Goal: Transaction & Acquisition: Purchase product/service

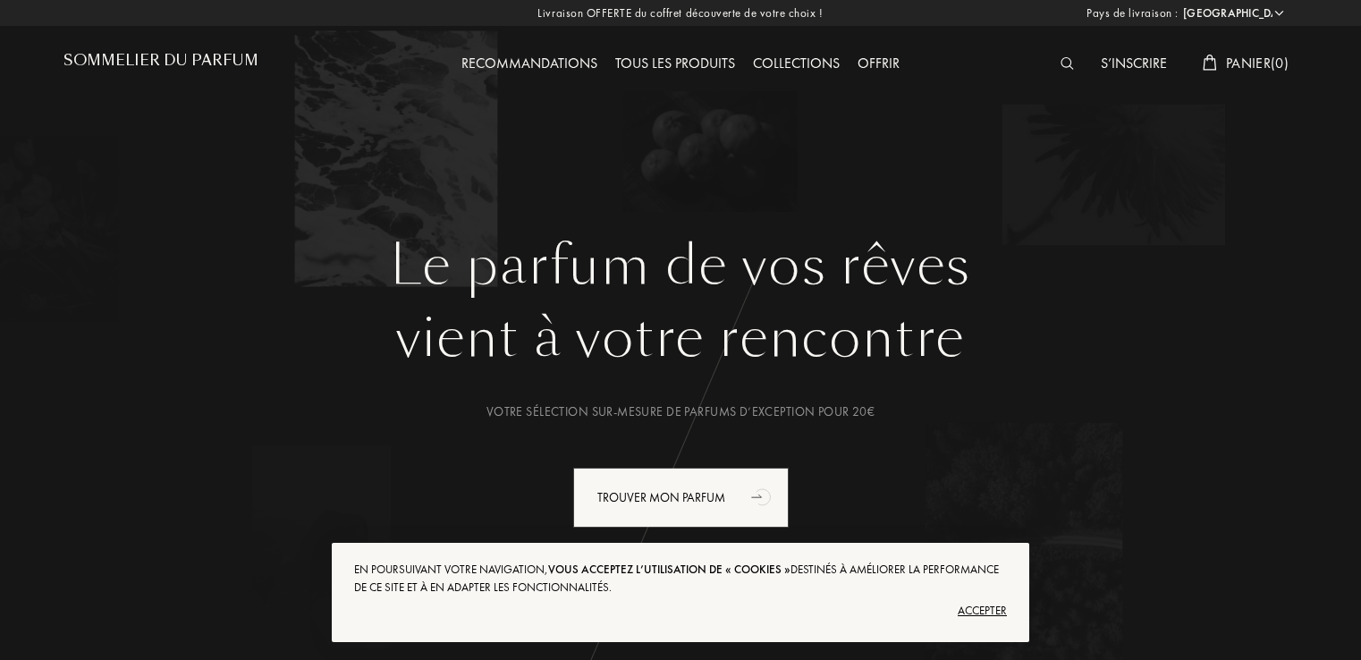
select select "FR"
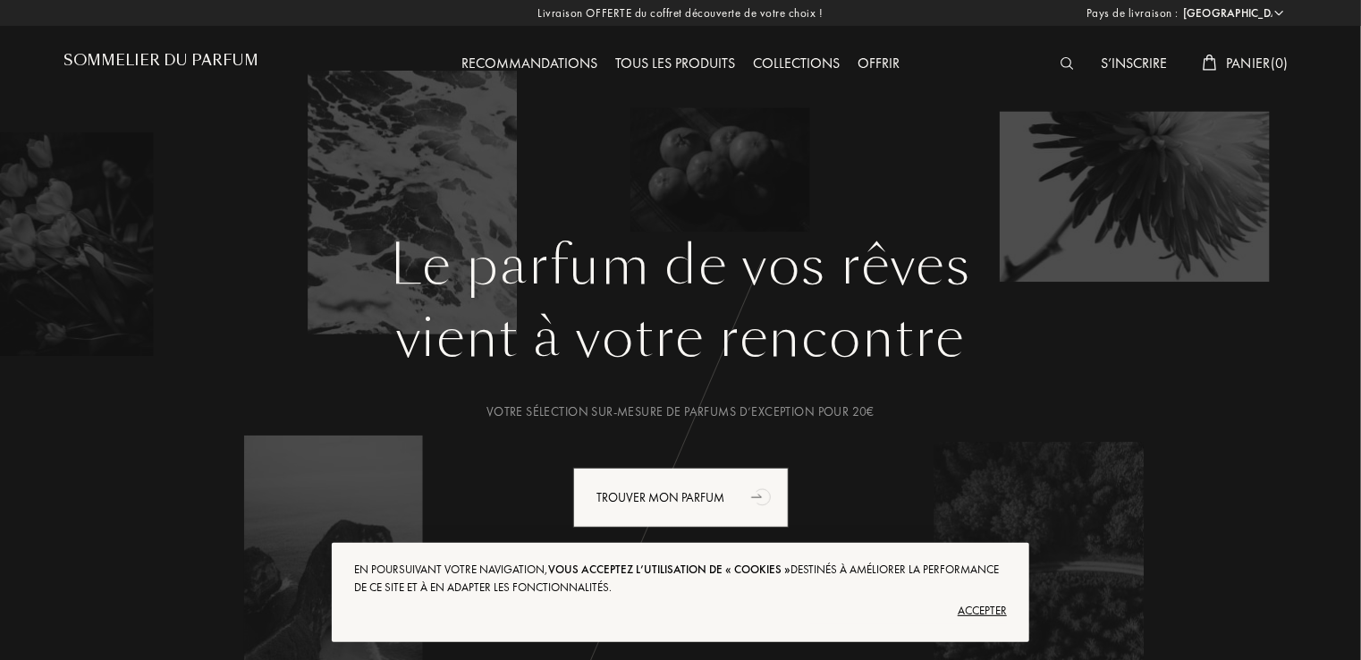
click at [982, 604] on div "Accepter" at bounding box center [680, 610] width 653 height 29
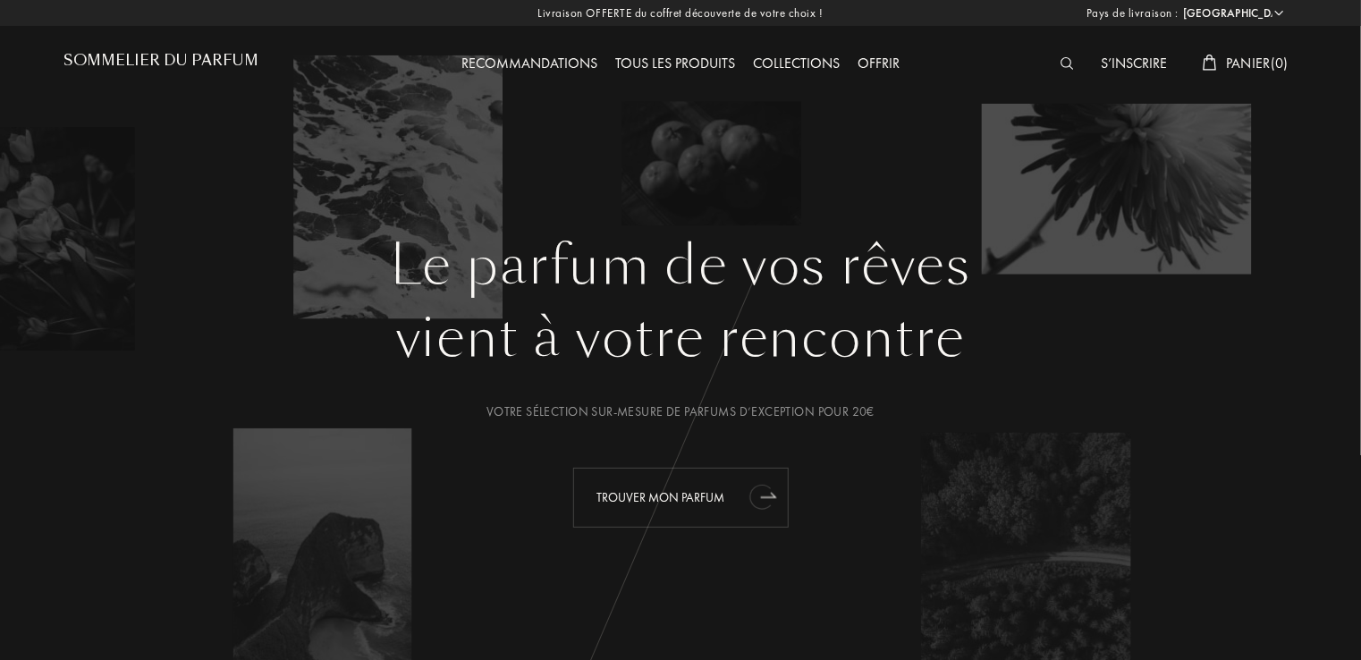
click at [716, 503] on font "Trouver mon parfum" at bounding box center [661, 497] width 128 height 16
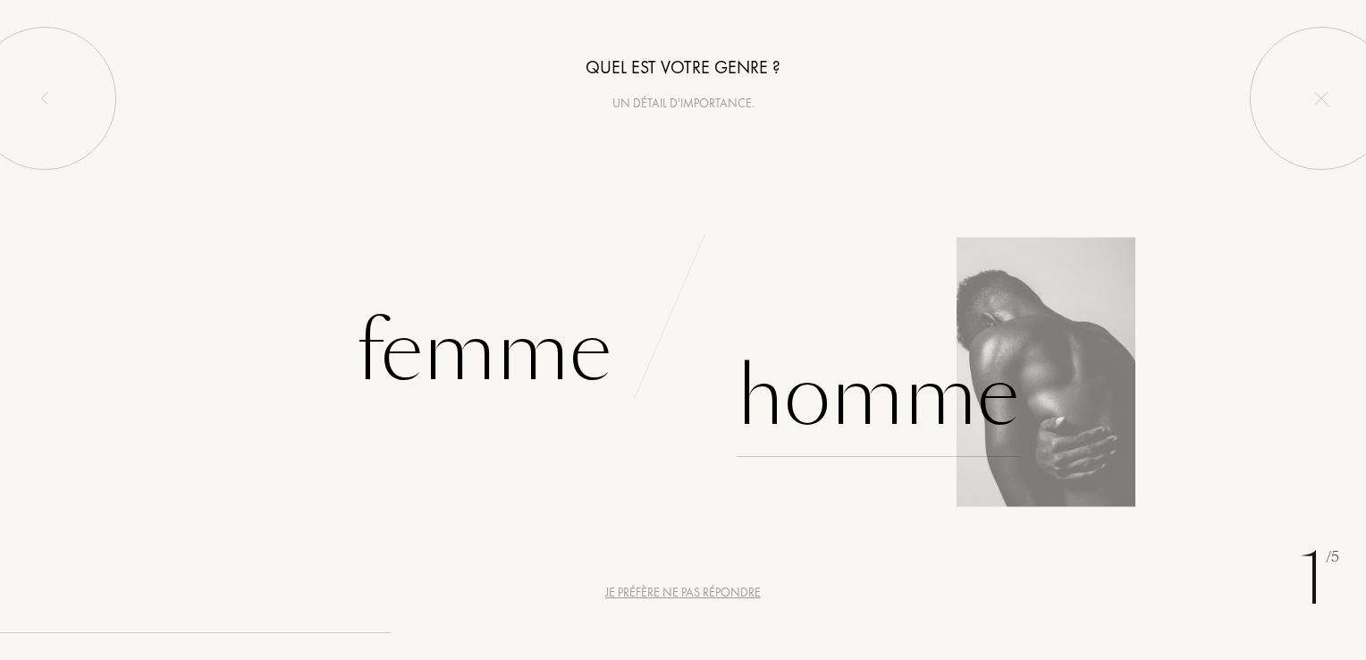
click at [822, 424] on div "Homme" at bounding box center [878, 396] width 283 height 121
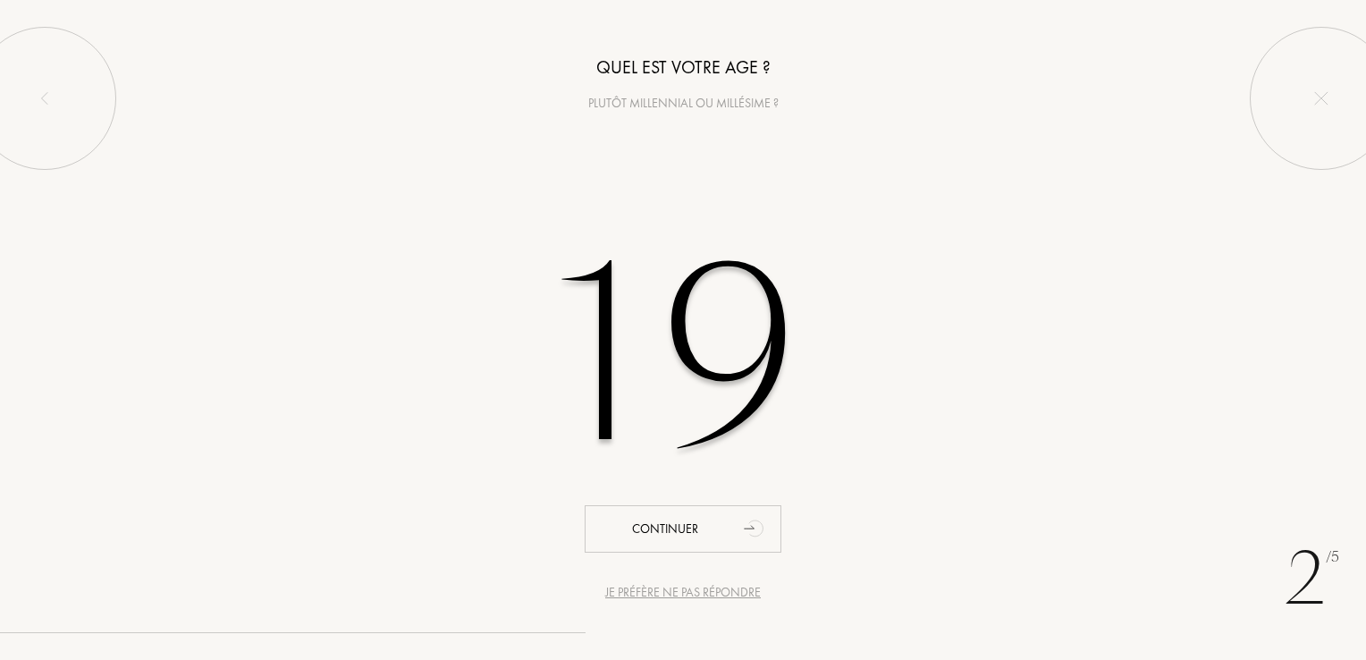
type input "19"
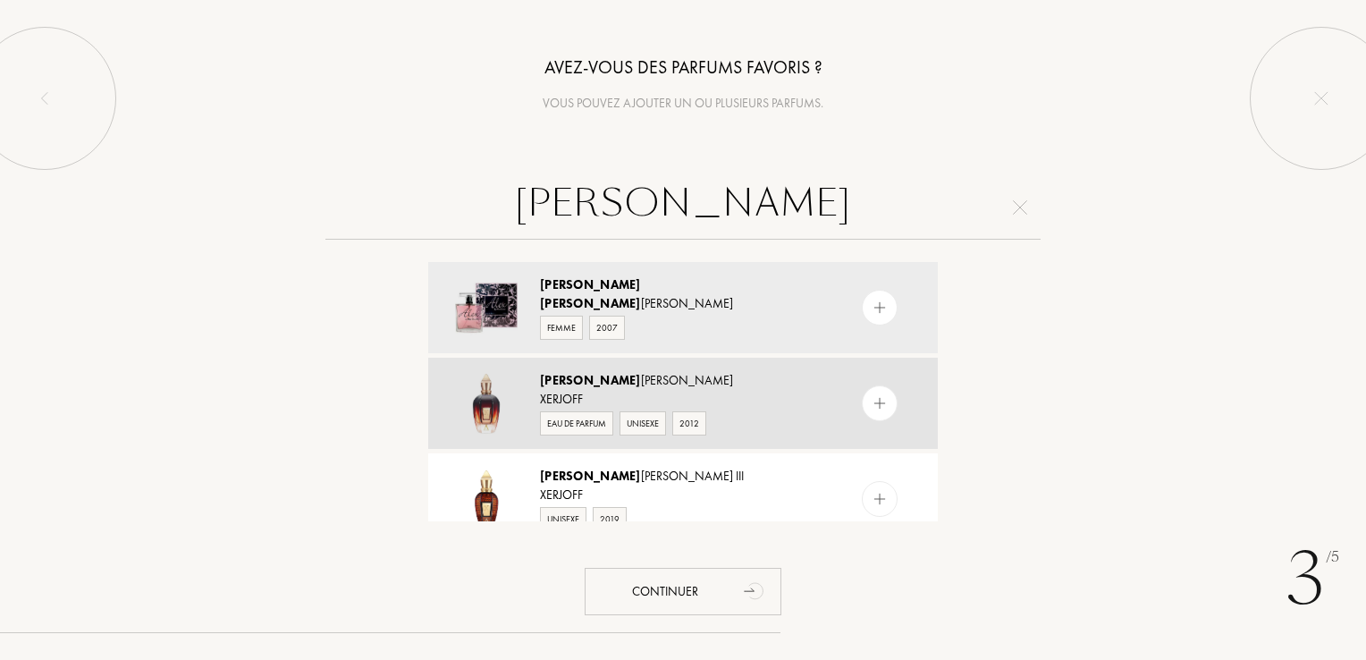
type input "[PERSON_NAME]"
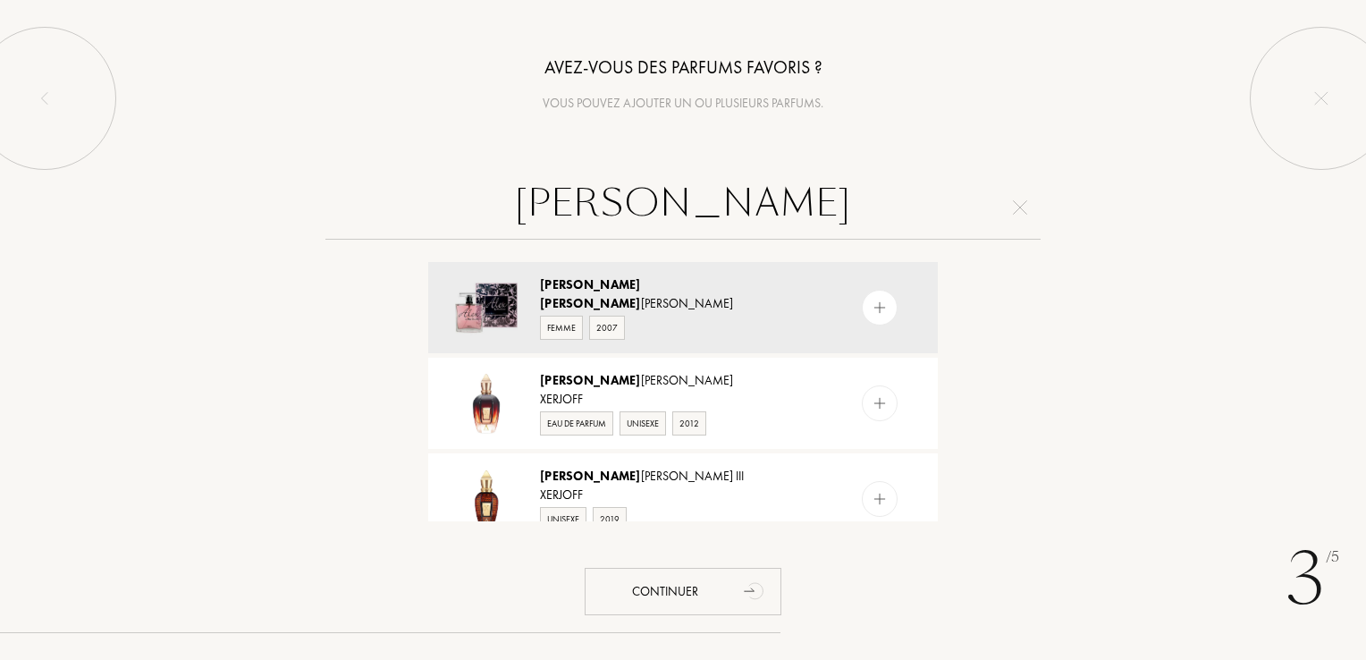
click at [871, 416] on div at bounding box center [880, 403] width 36 height 36
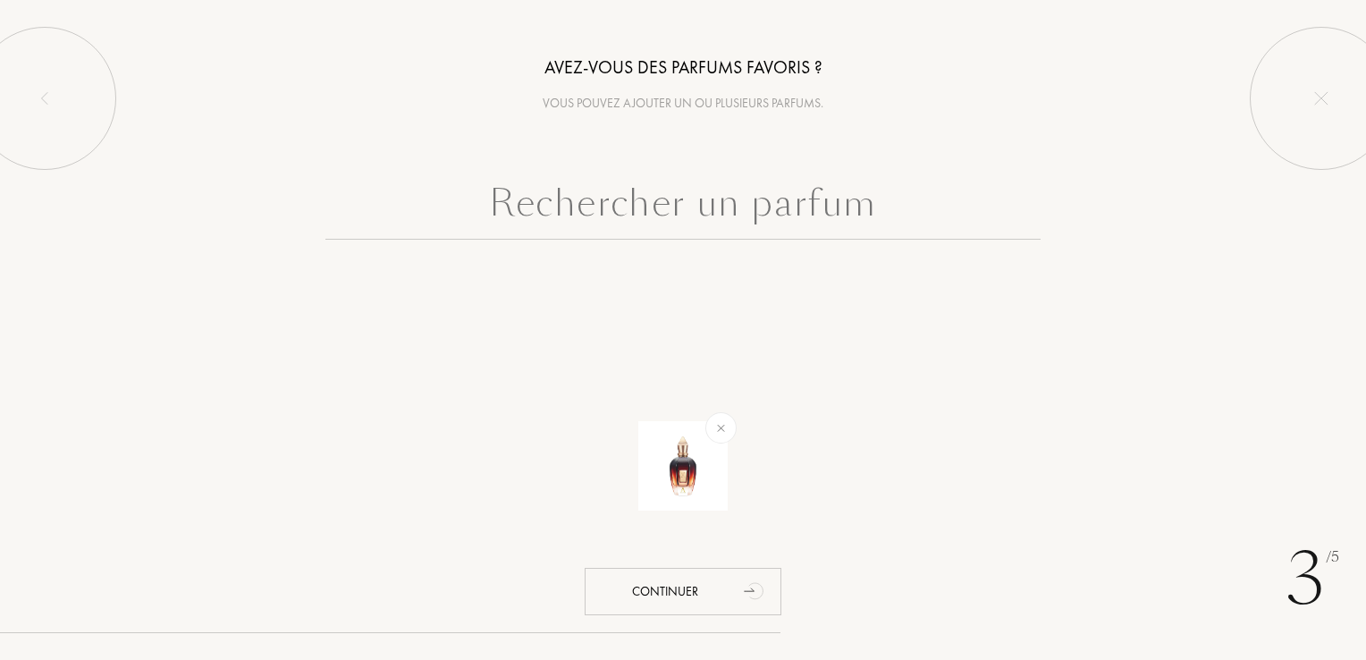
drag, startPoint x: 652, startPoint y: 202, endPoint x: 665, endPoint y: 213, distance: 17.2
click at [654, 205] on input "text" at bounding box center [682, 207] width 715 height 64
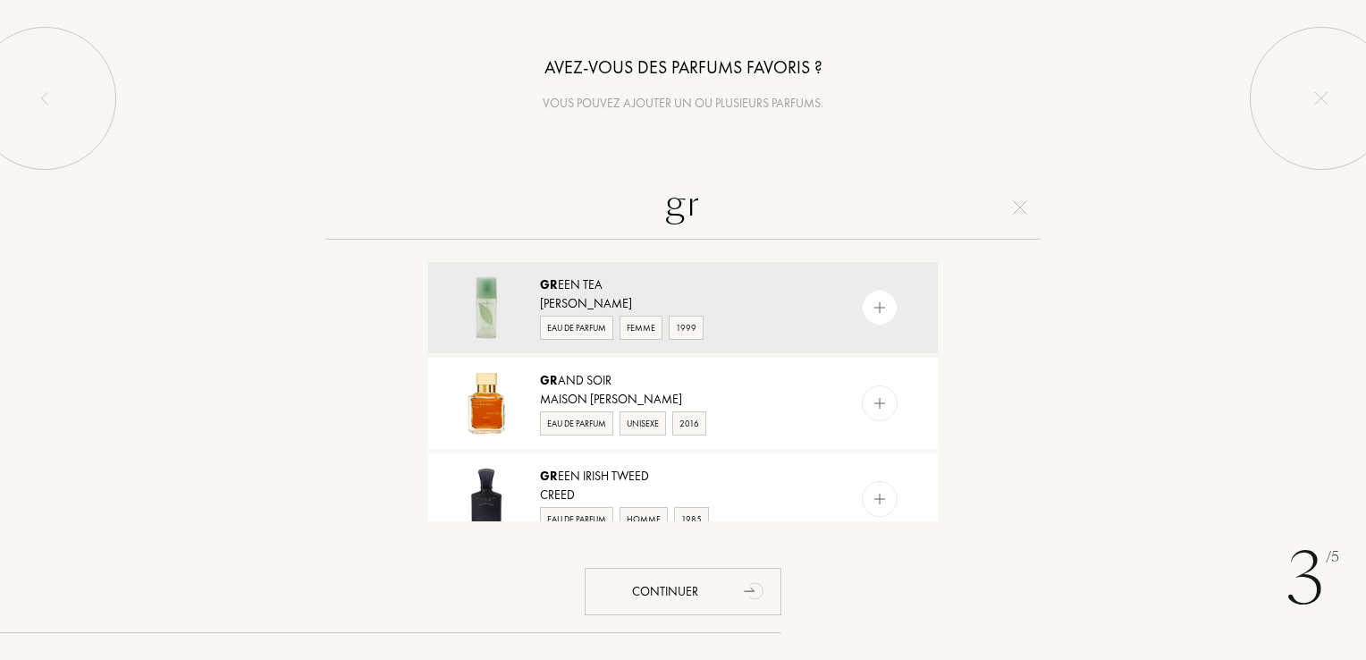
click at [668, 215] on input "gr" at bounding box center [682, 207] width 715 height 64
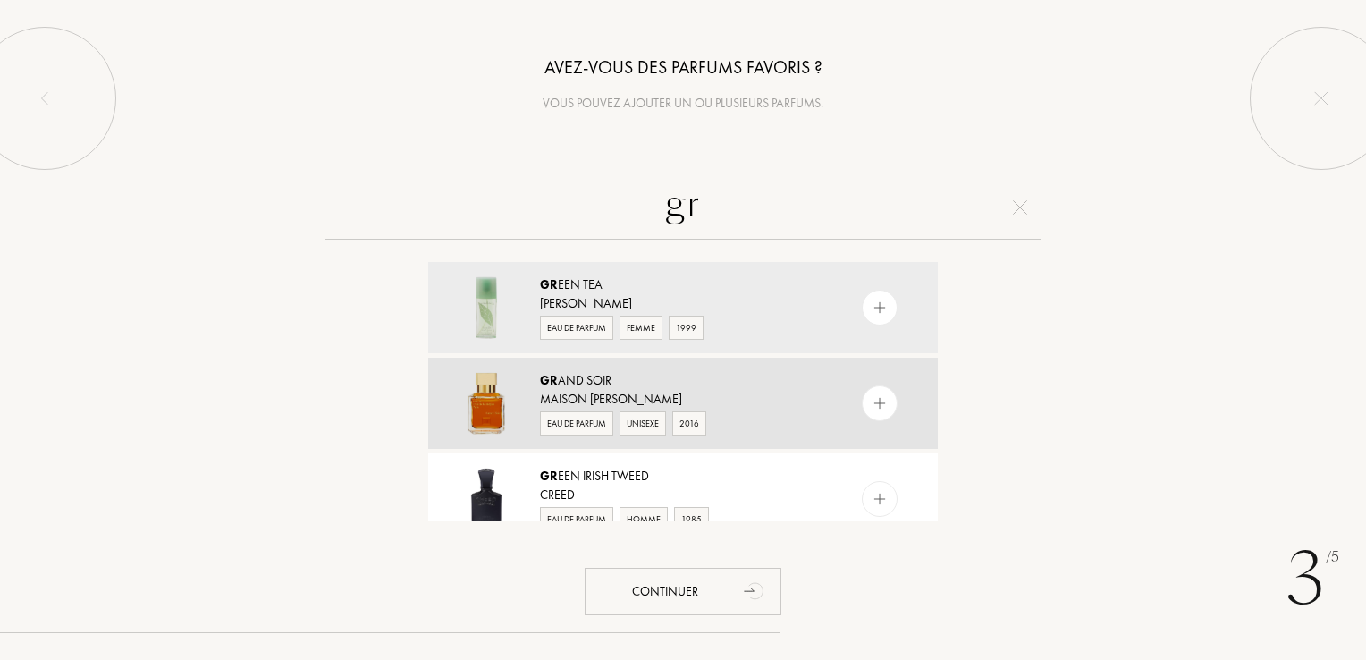
type input "gr"
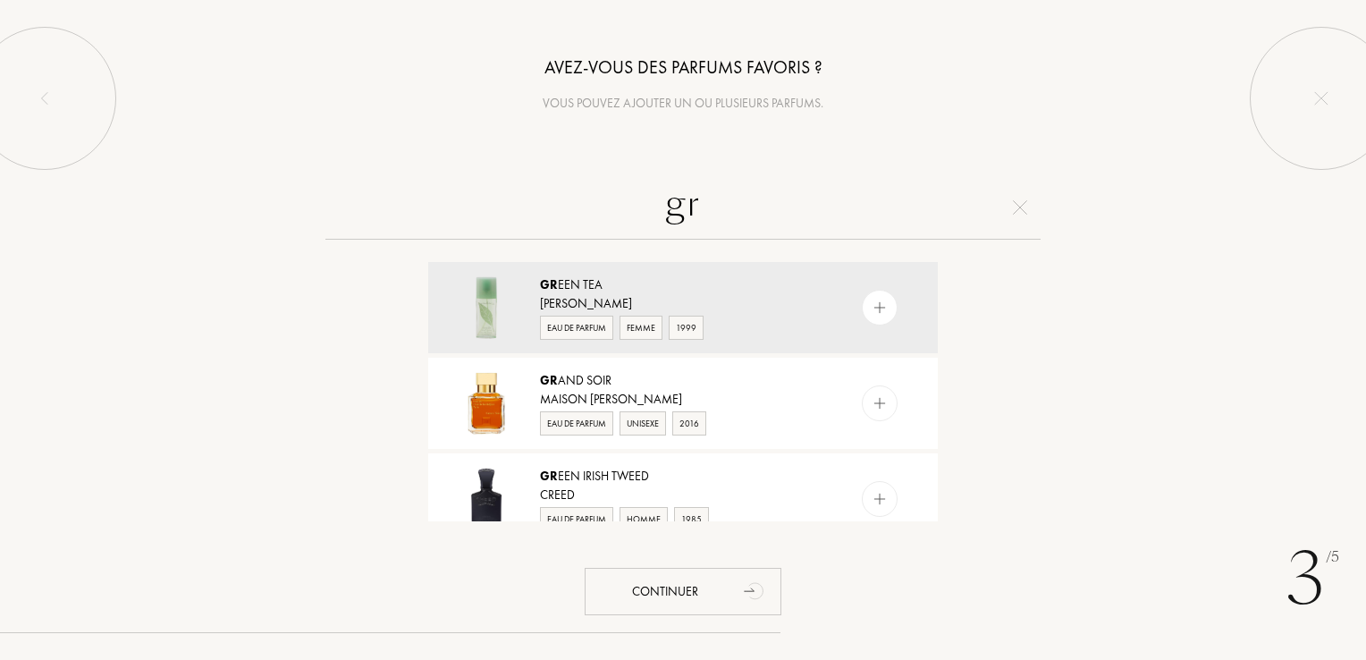
click at [878, 399] on img at bounding box center [880, 403] width 17 height 17
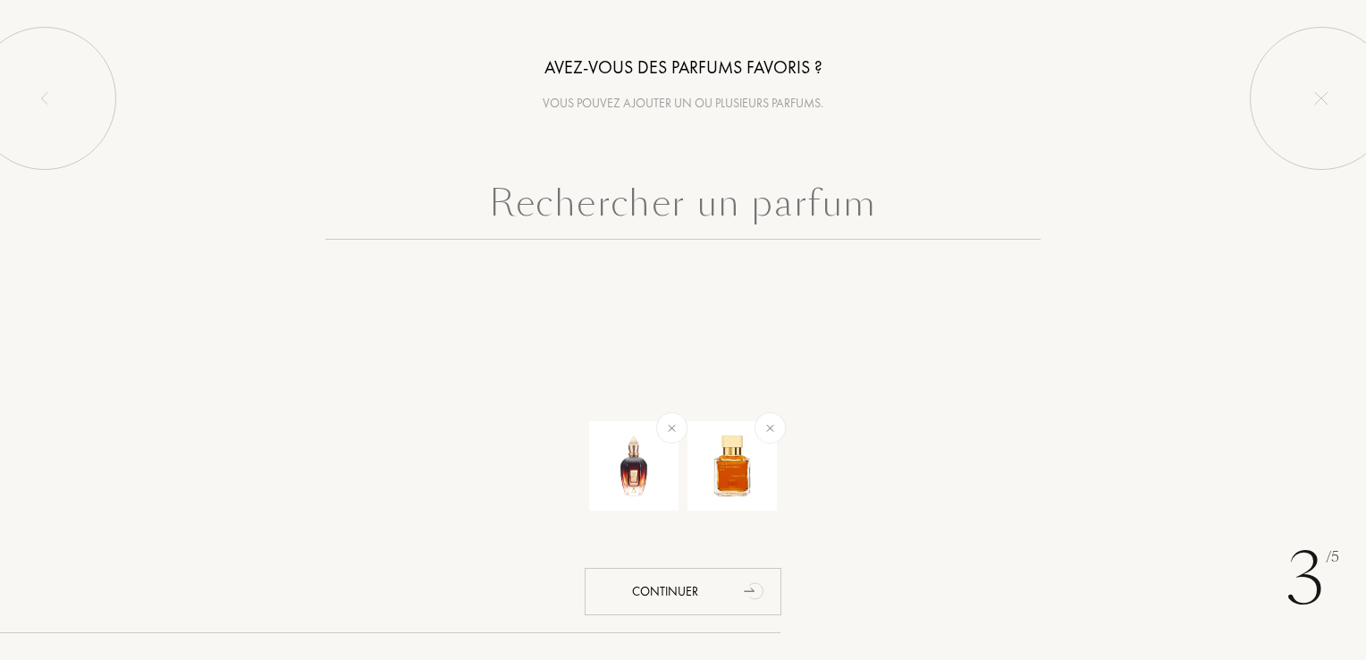
click at [714, 203] on input "text" at bounding box center [682, 207] width 715 height 64
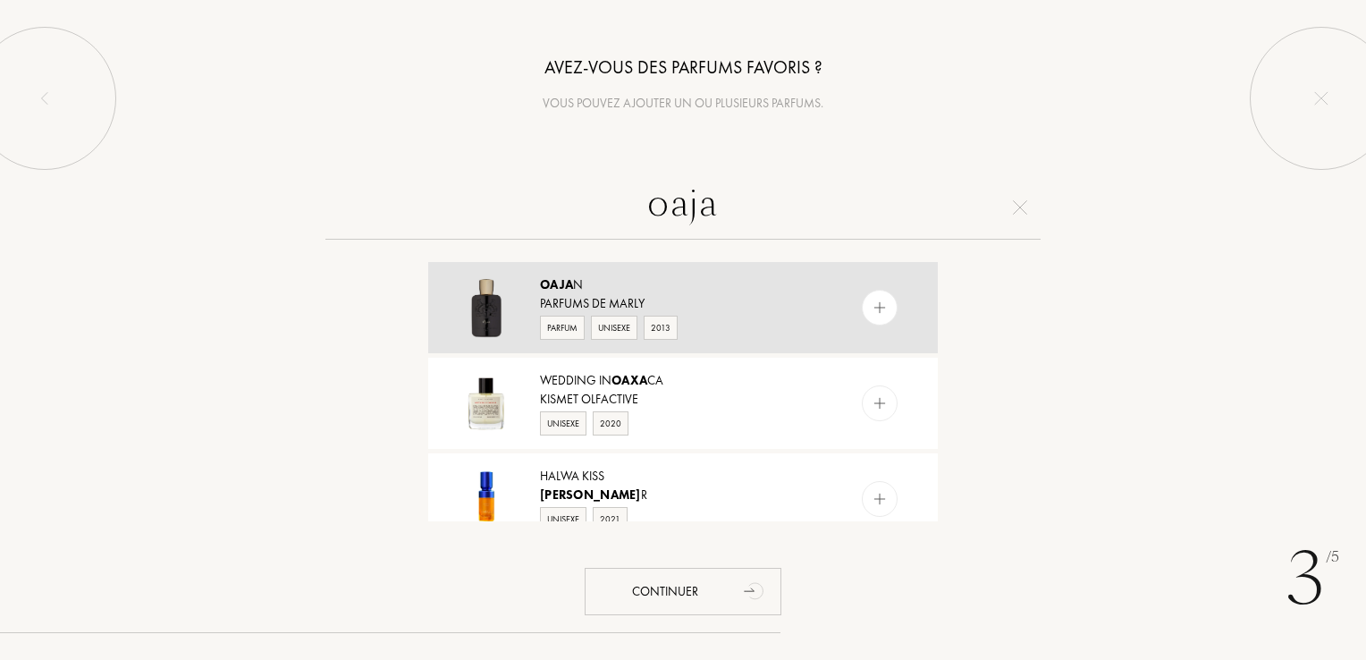
type input "oaja"
click at [868, 311] on div at bounding box center [880, 308] width 36 height 36
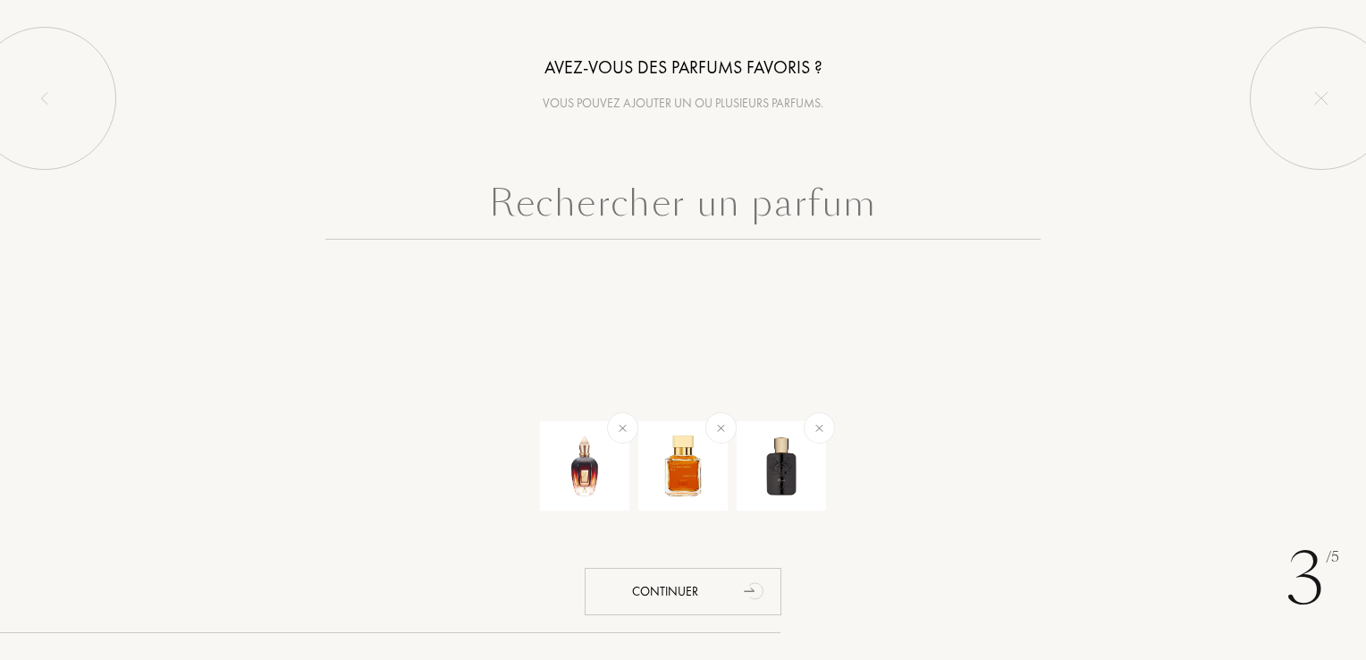
click at [867, 232] on input "text" at bounding box center [682, 207] width 715 height 64
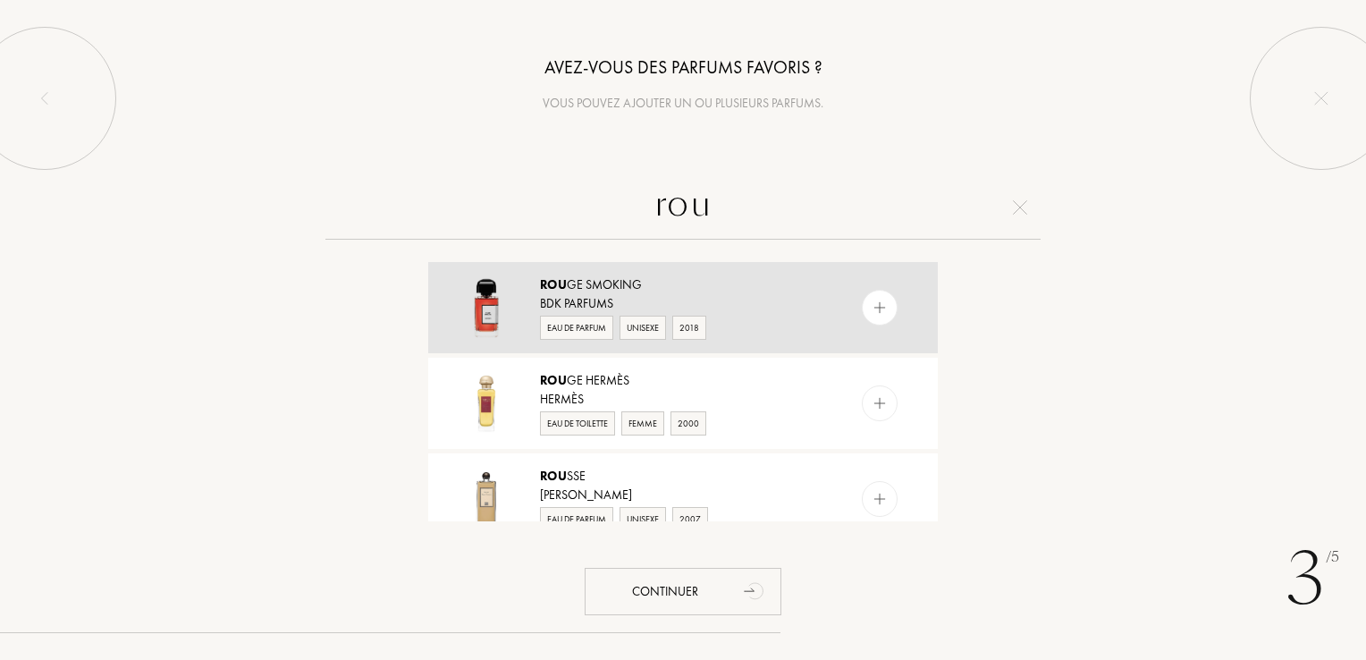
type input "rou"
click at [889, 310] on div at bounding box center [880, 308] width 36 height 36
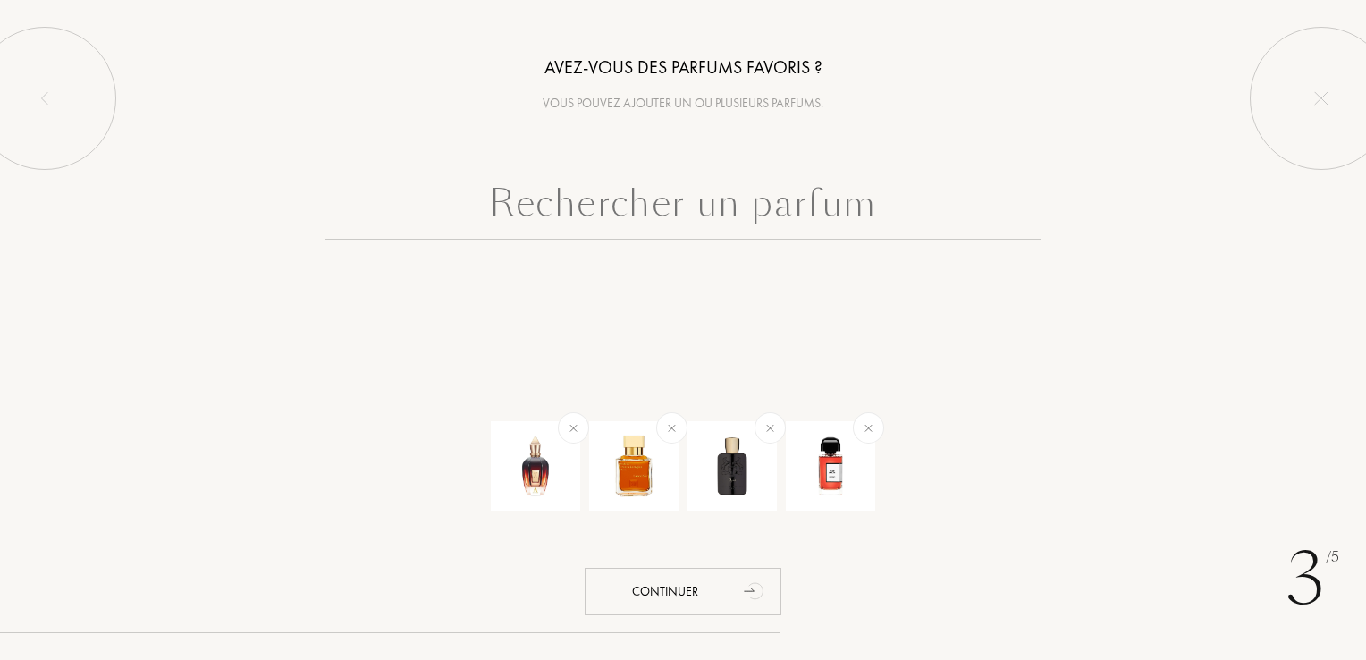
click at [780, 214] on input "text" at bounding box center [682, 207] width 715 height 64
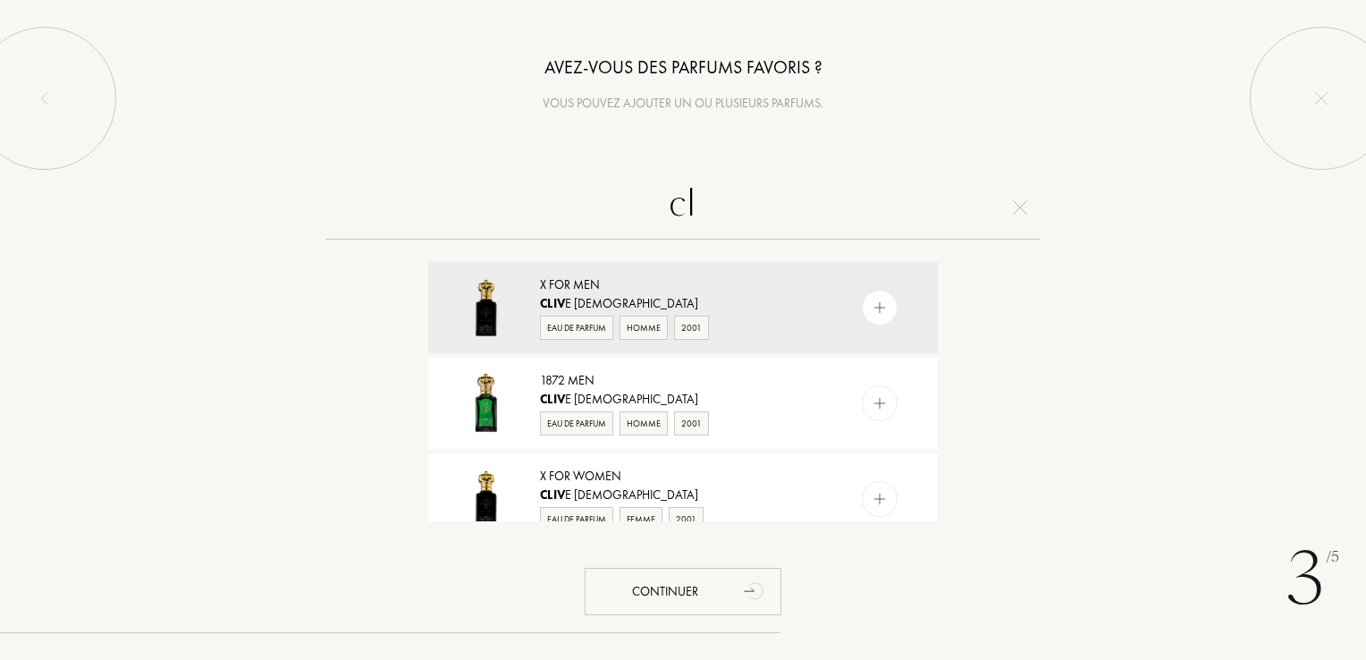
type input "c"
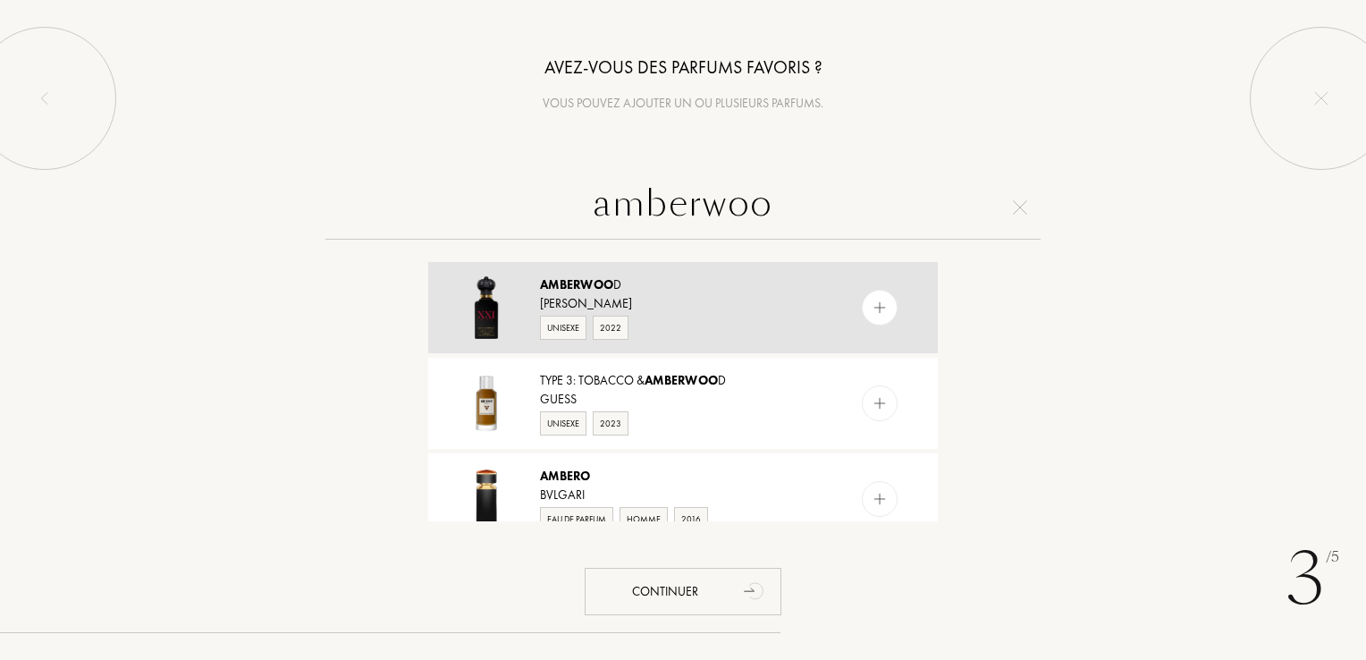
type input "amberwoo"
click at [891, 312] on div at bounding box center [880, 308] width 36 height 36
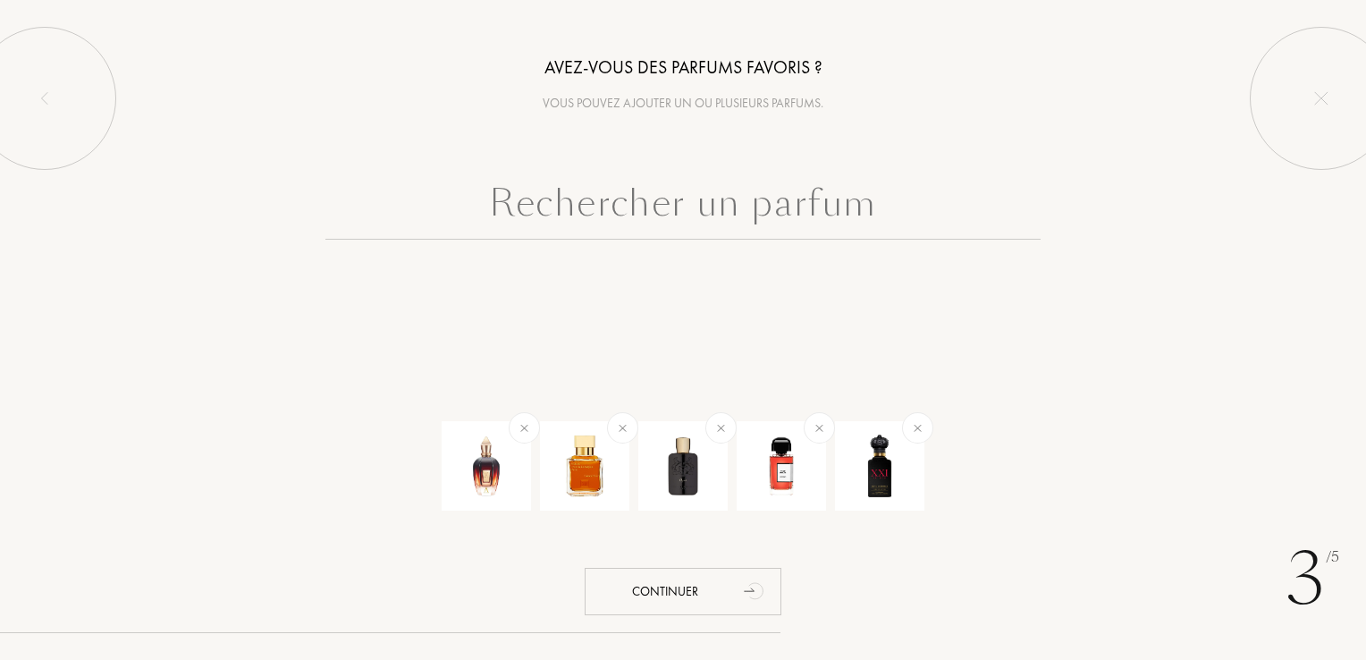
click at [787, 200] on input "text" at bounding box center [682, 207] width 715 height 64
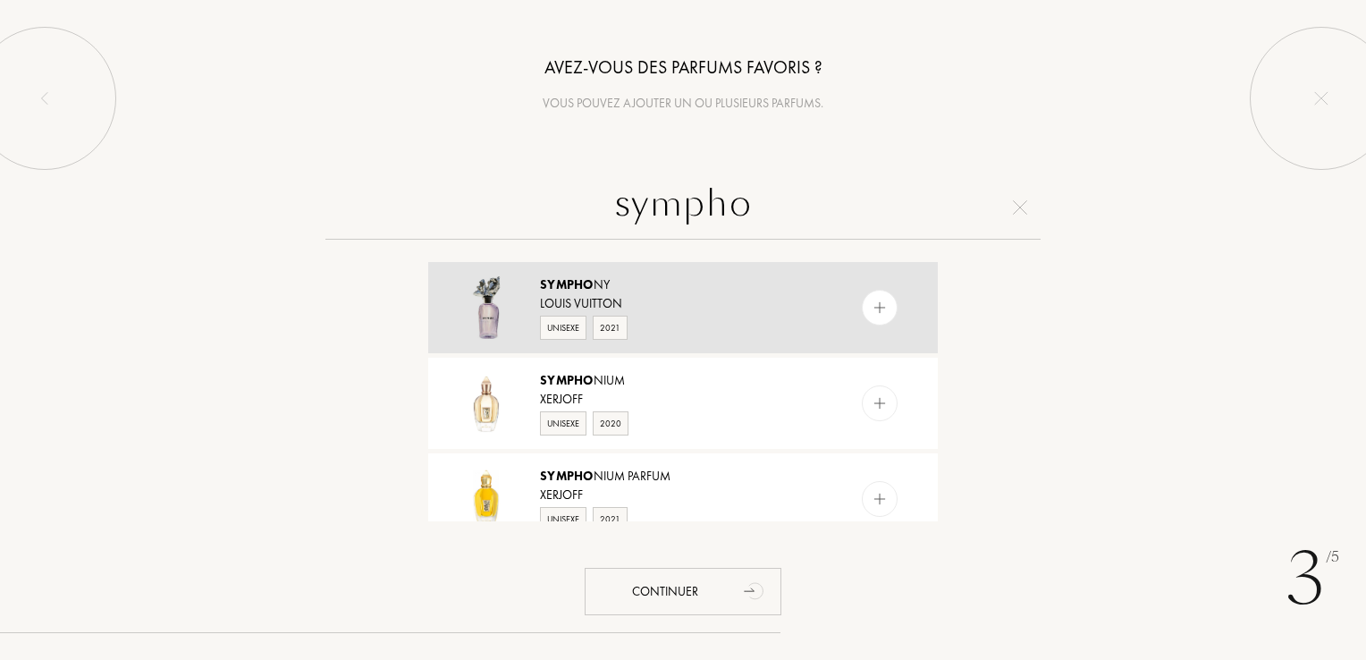
type input "sympho"
click at [880, 317] on div at bounding box center [880, 308] width 36 height 36
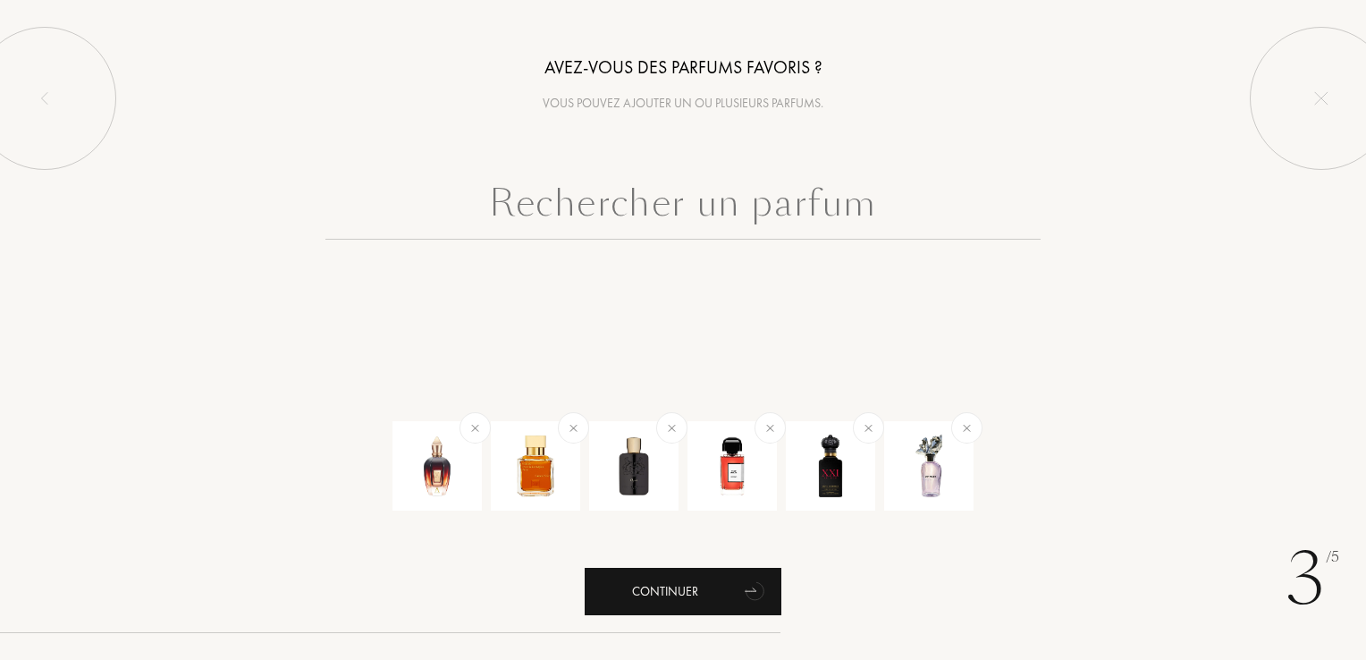
click at [750, 588] on icon "animation" at bounding box center [755, 592] width 23 height 22
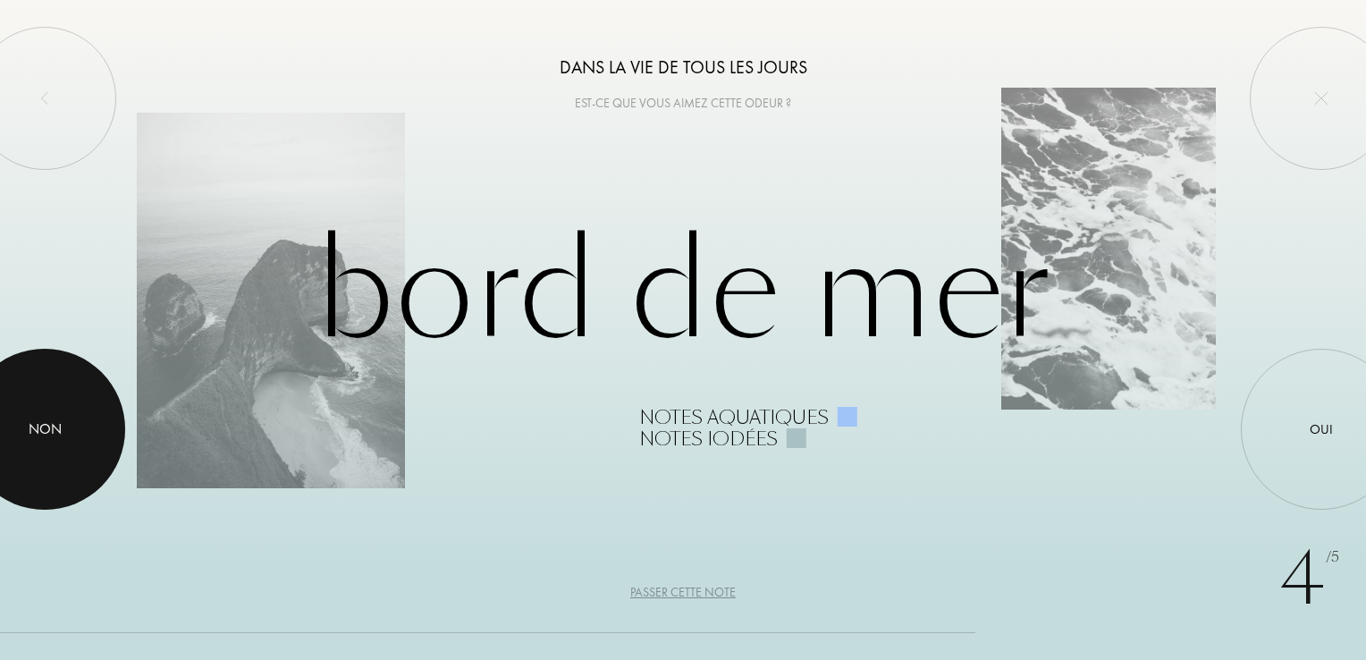
click at [72, 442] on div at bounding box center [44, 429] width 161 height 161
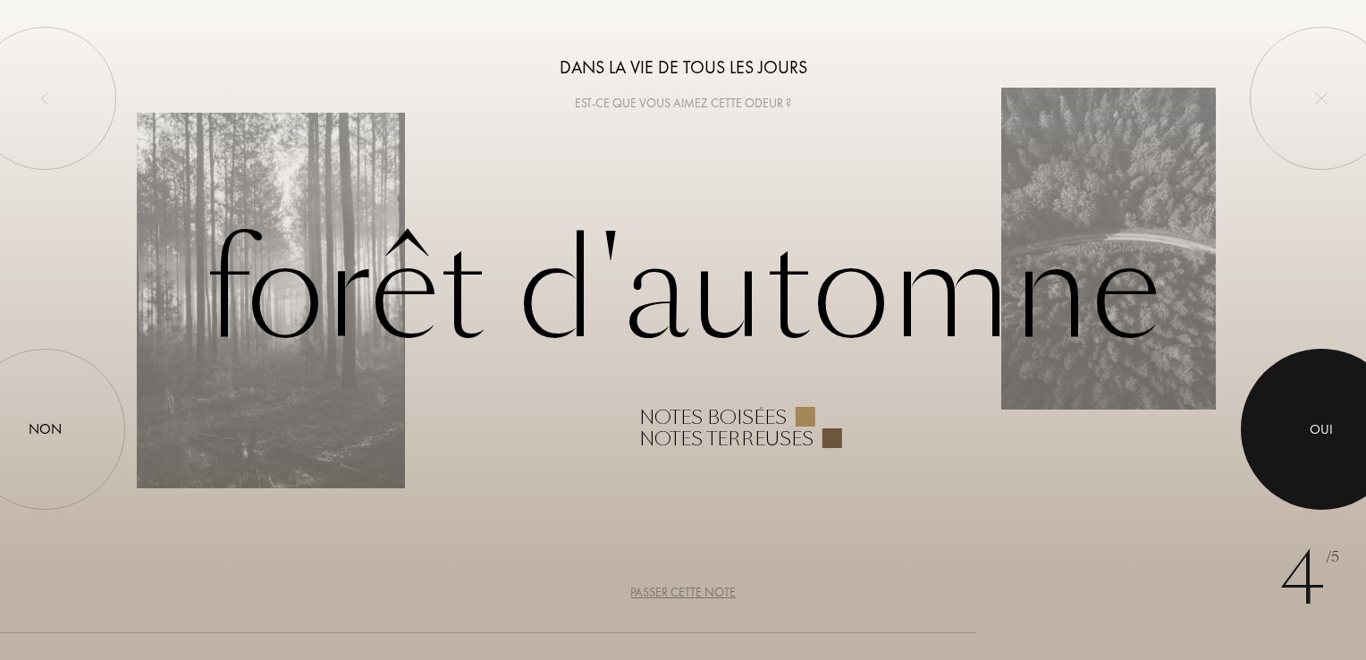
click at [1346, 416] on div at bounding box center [1321, 429] width 161 height 161
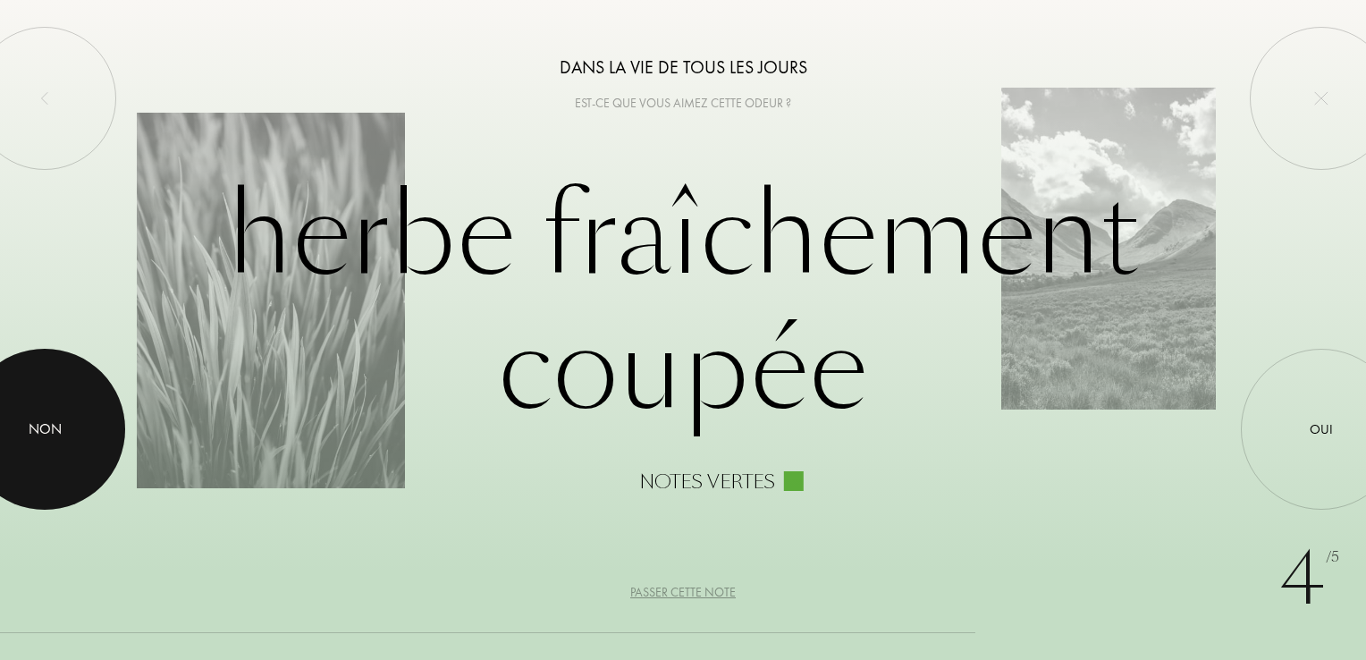
click at [61, 443] on div at bounding box center [44, 429] width 161 height 161
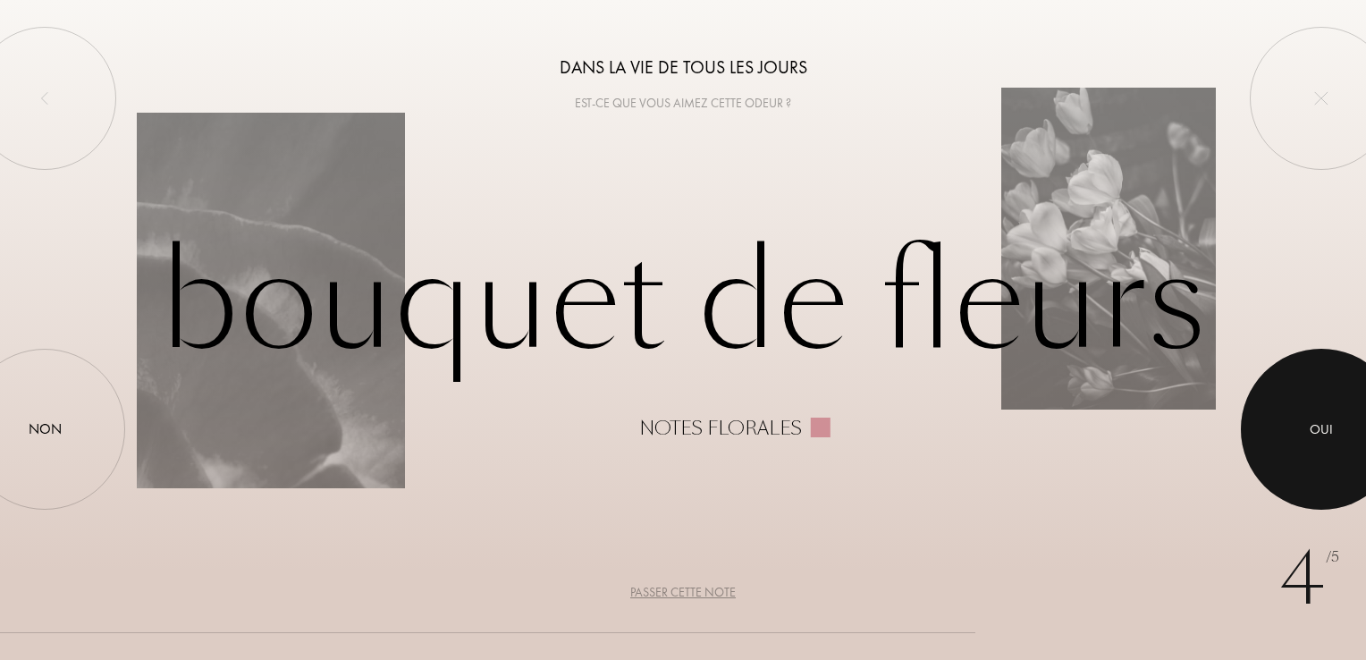
click at [1316, 402] on div at bounding box center [1321, 429] width 161 height 161
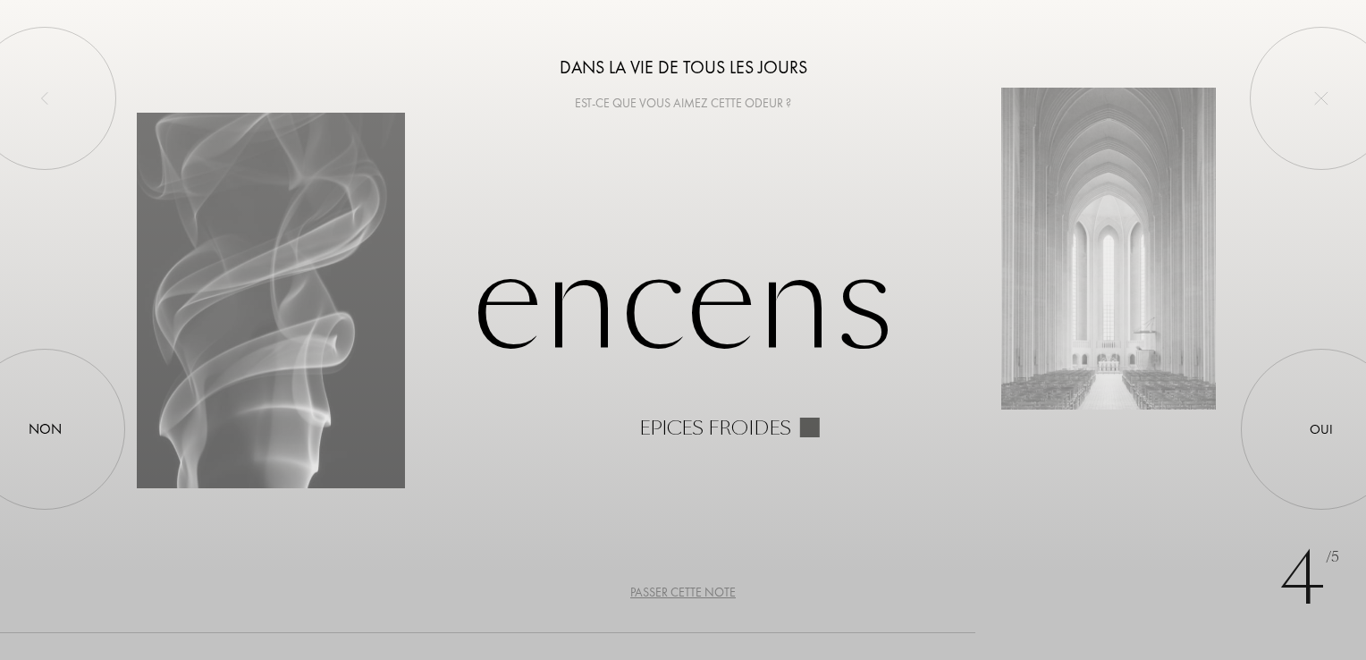
click at [698, 591] on div "Passer cette note" at bounding box center [683, 592] width 106 height 19
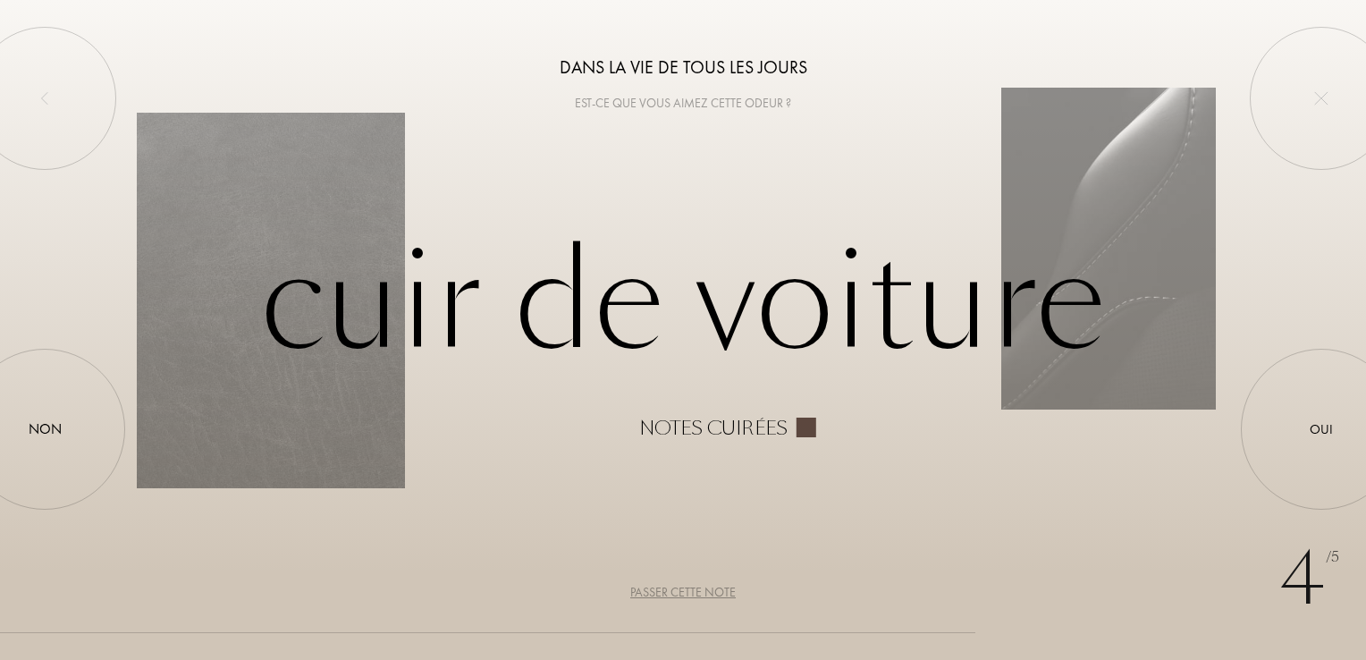
click at [655, 602] on div "Passer cette note" at bounding box center [683, 592] width 106 height 19
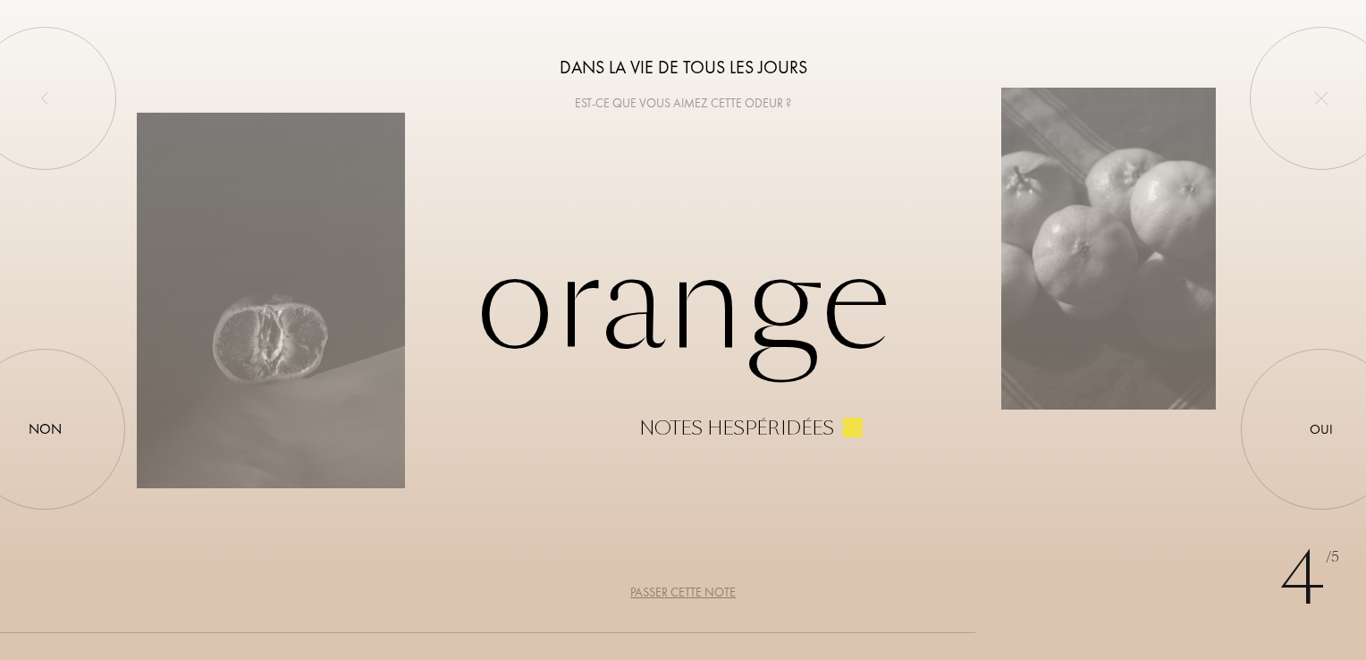
click at [697, 594] on div "Passer cette note" at bounding box center [683, 592] width 106 height 19
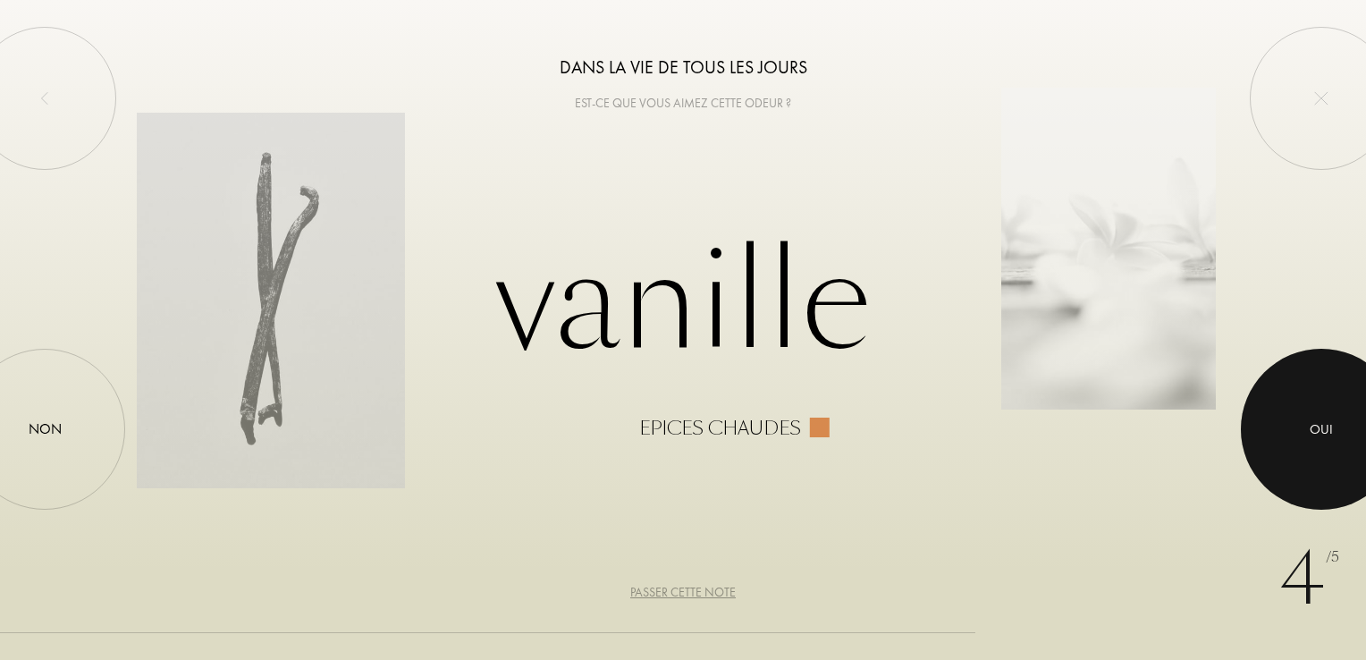
click at [1332, 454] on div at bounding box center [1321, 429] width 161 height 161
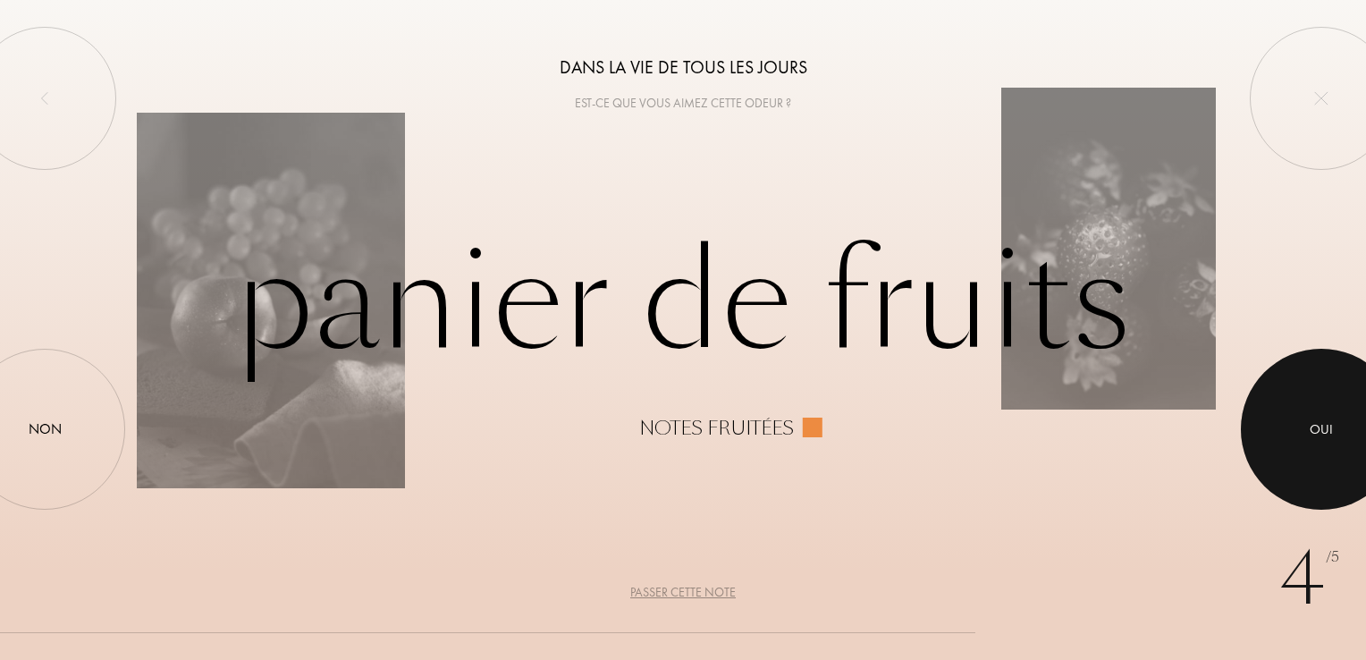
click at [1298, 395] on div at bounding box center [1321, 429] width 161 height 161
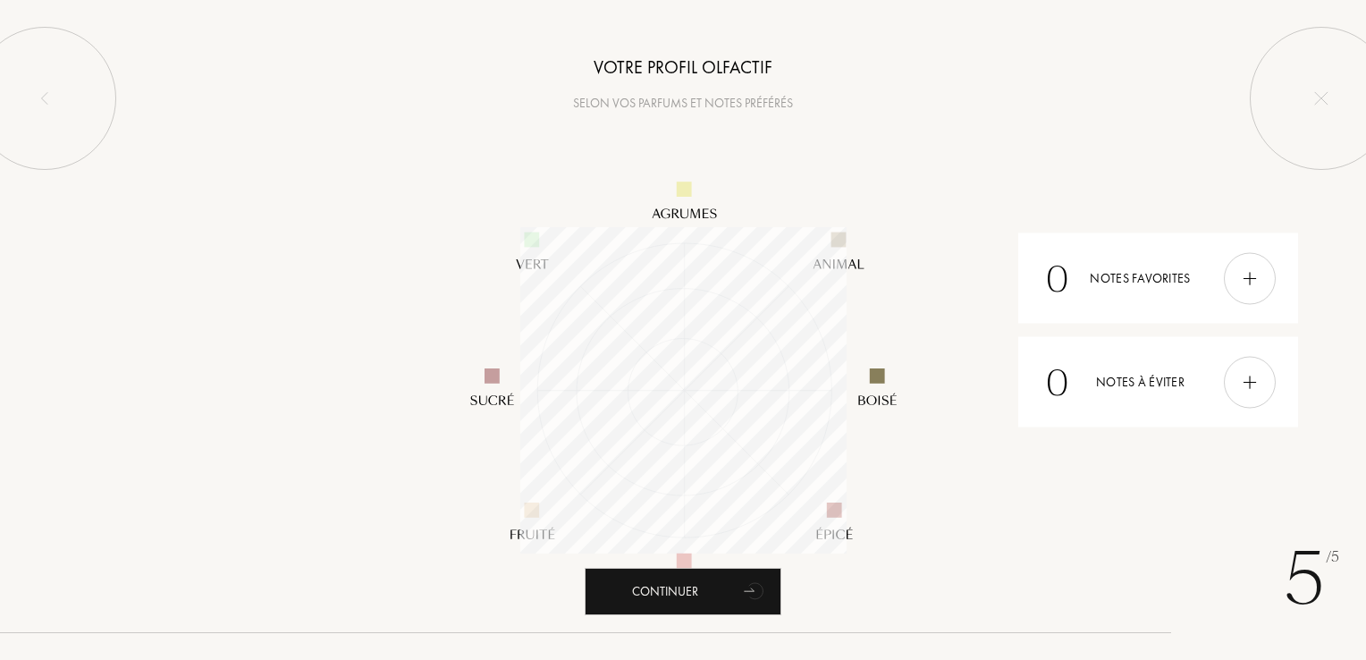
scroll to position [326, 326]
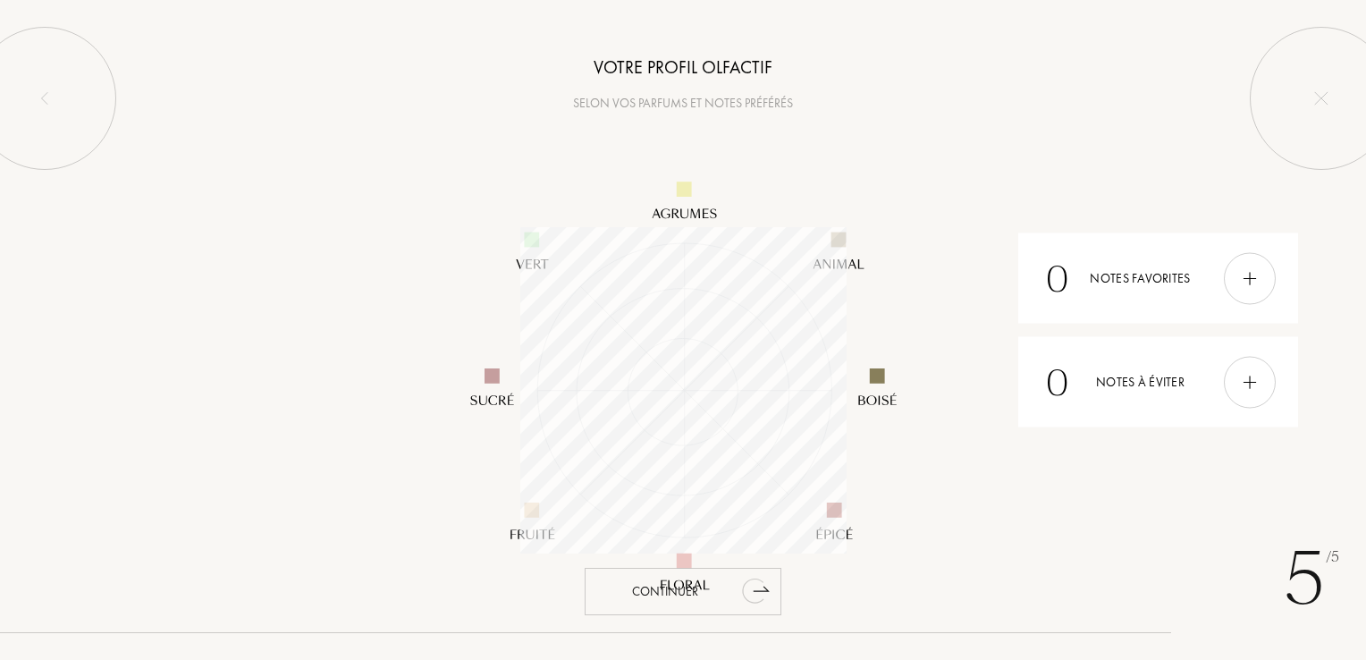
click at [740, 595] on icon "animation" at bounding box center [756, 590] width 36 height 36
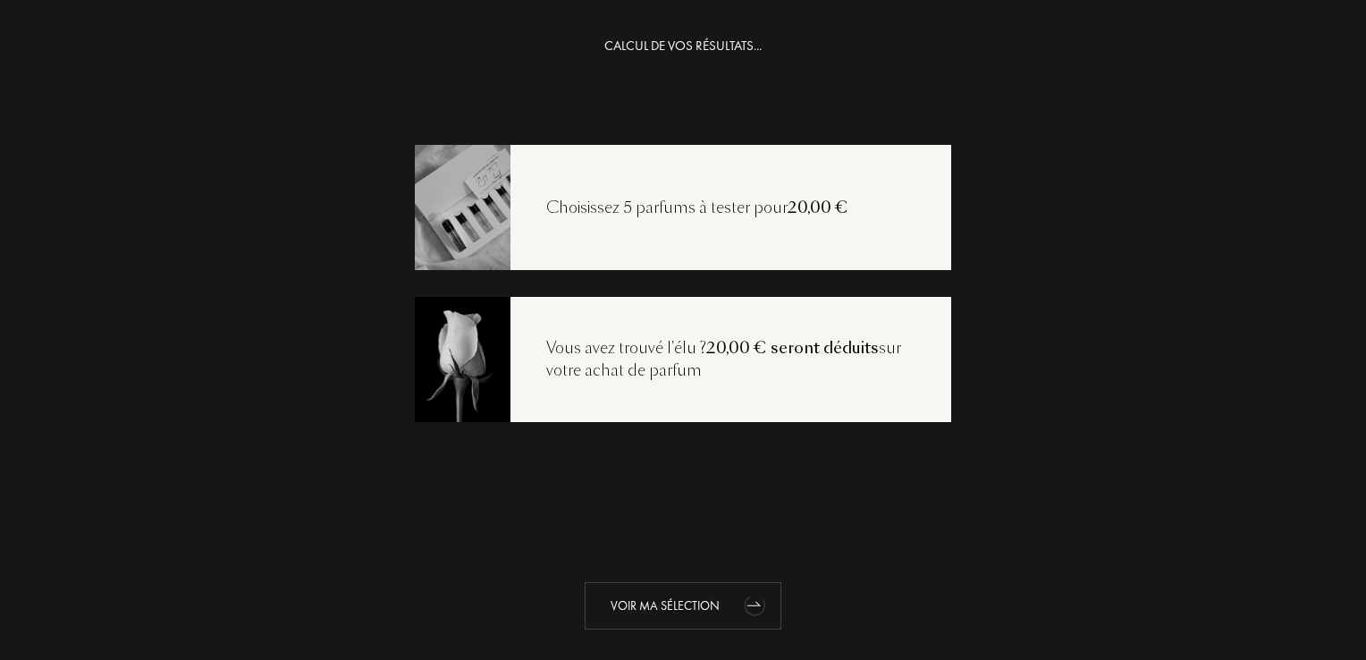
click at [695, 614] on div "Voir ma sélection" at bounding box center [683, 605] width 197 height 47
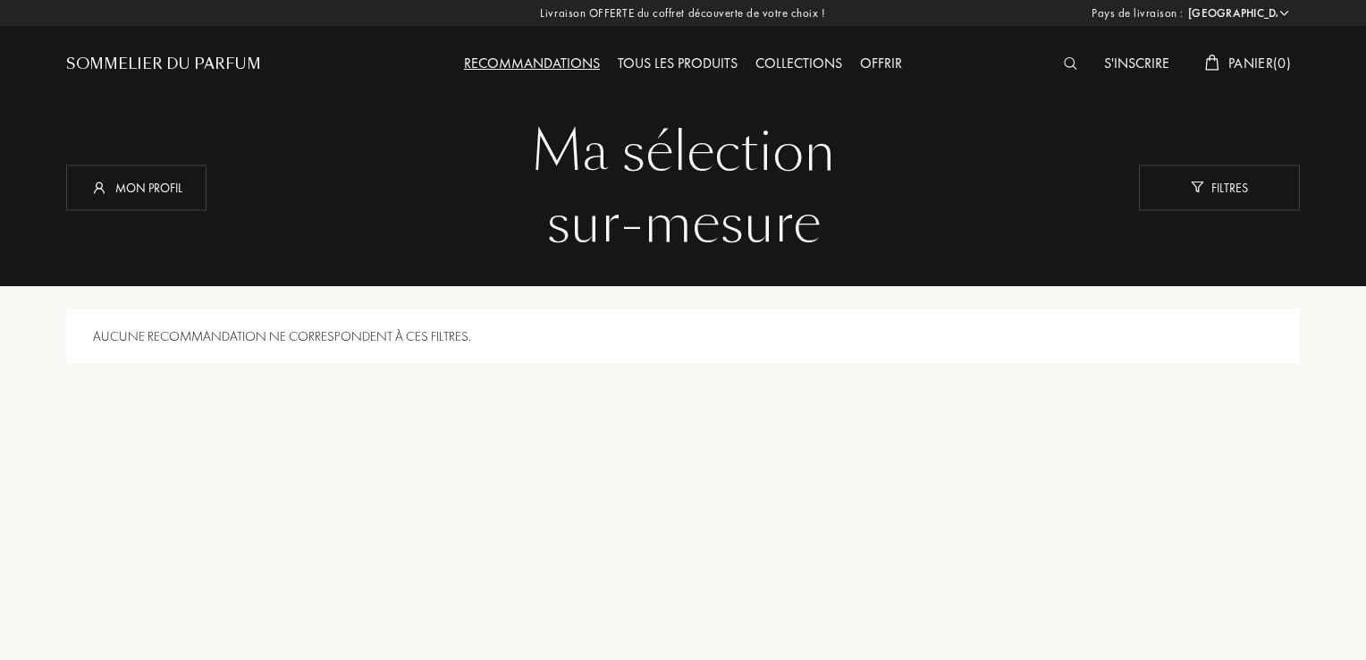
select select "FR"
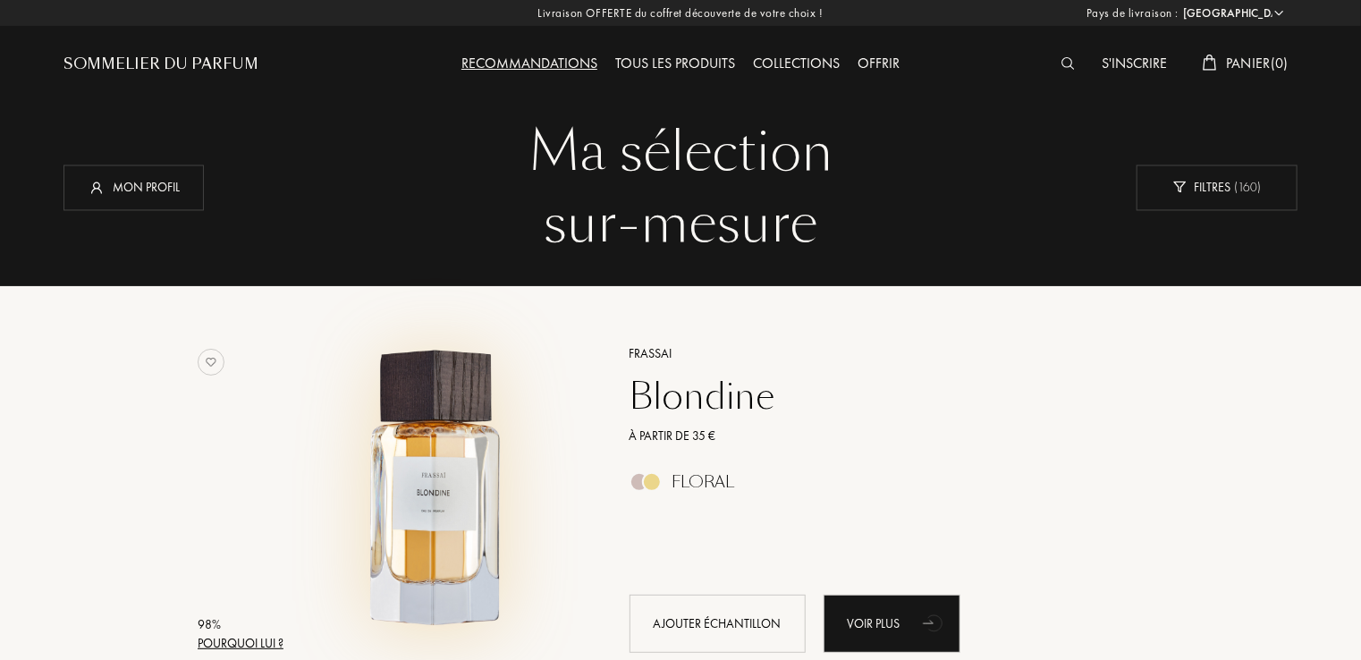
click at [434, 492] on img at bounding box center [439, 491] width 298 height 298
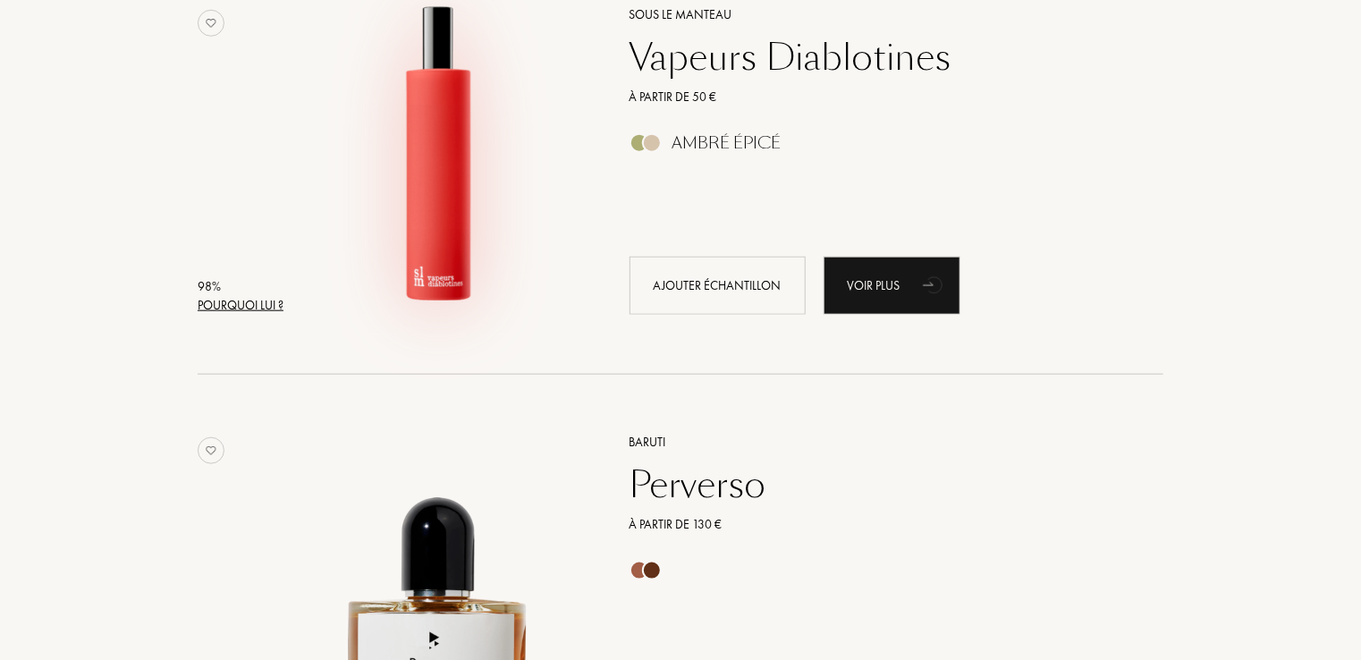
scroll to position [983, 0]
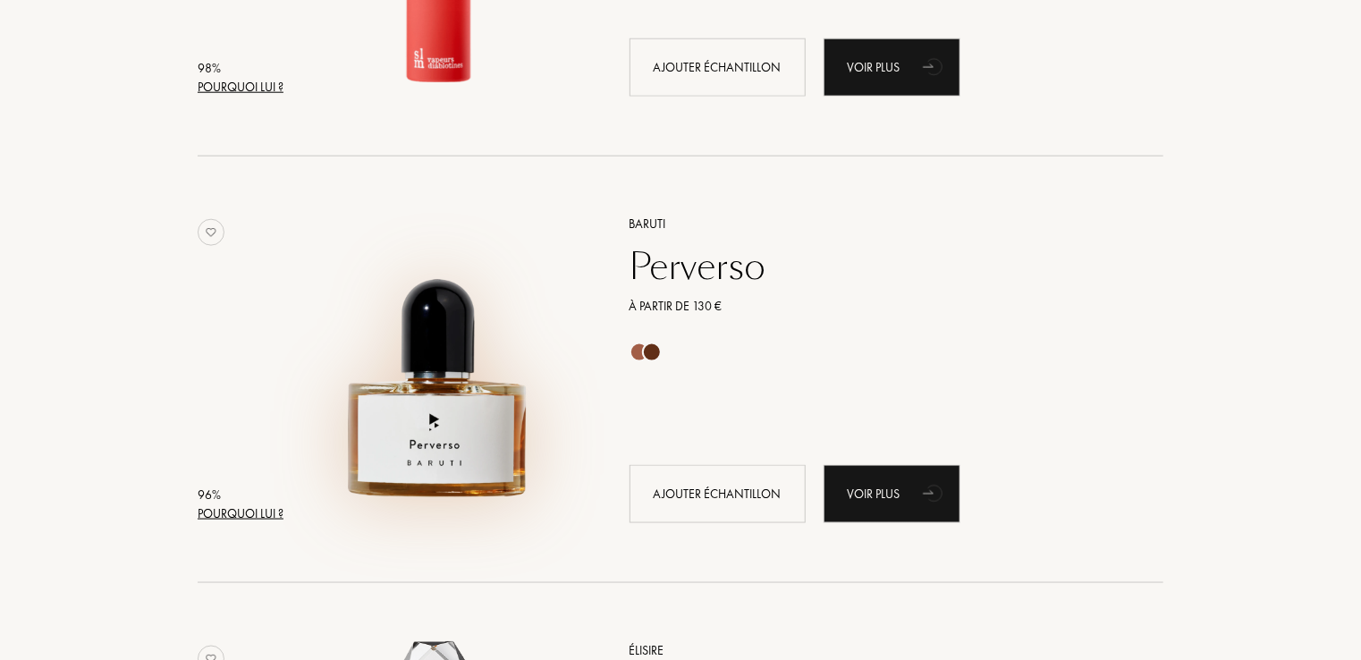
click at [454, 420] on img at bounding box center [439, 361] width 298 height 298
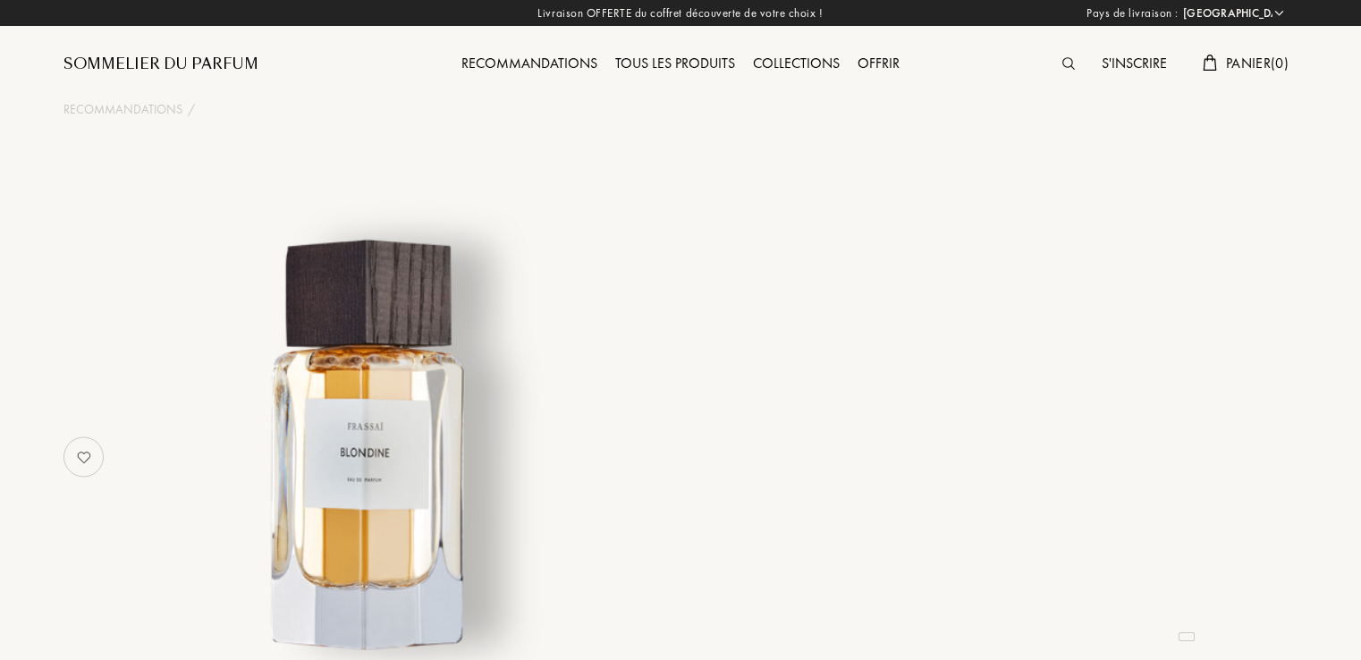
select select "FR"
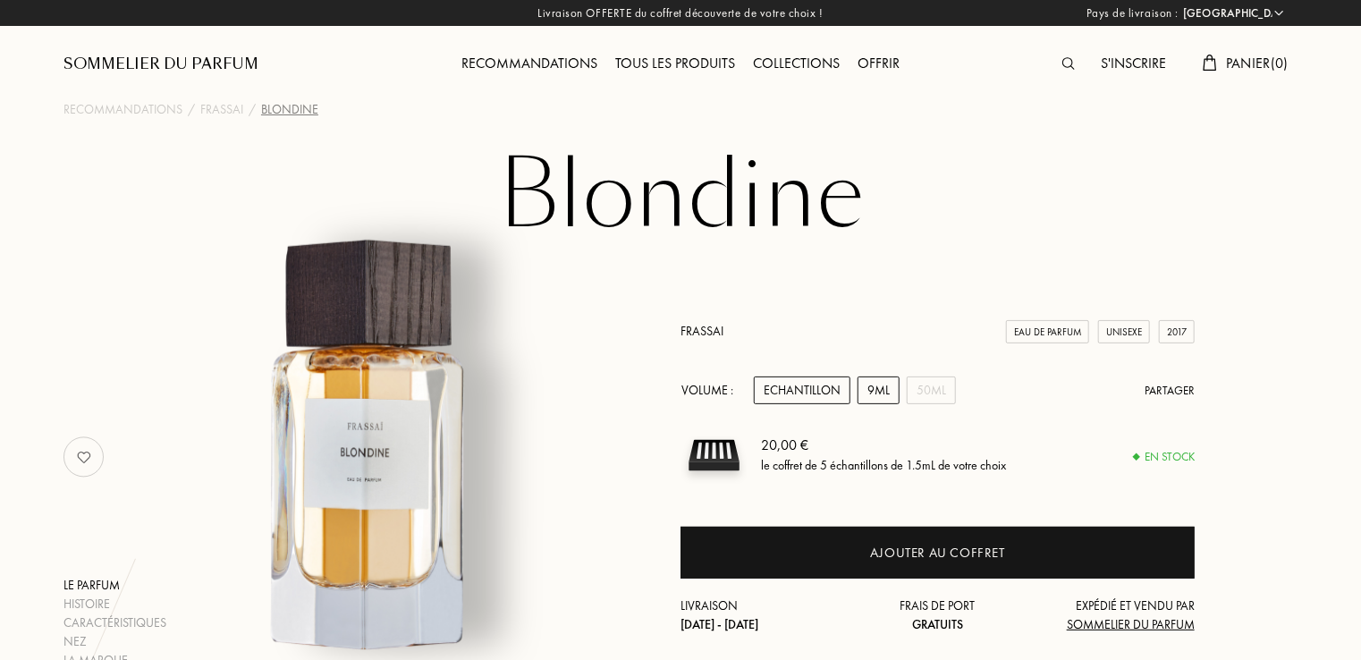
click at [895, 384] on div "9mL" at bounding box center [878, 390] width 42 height 28
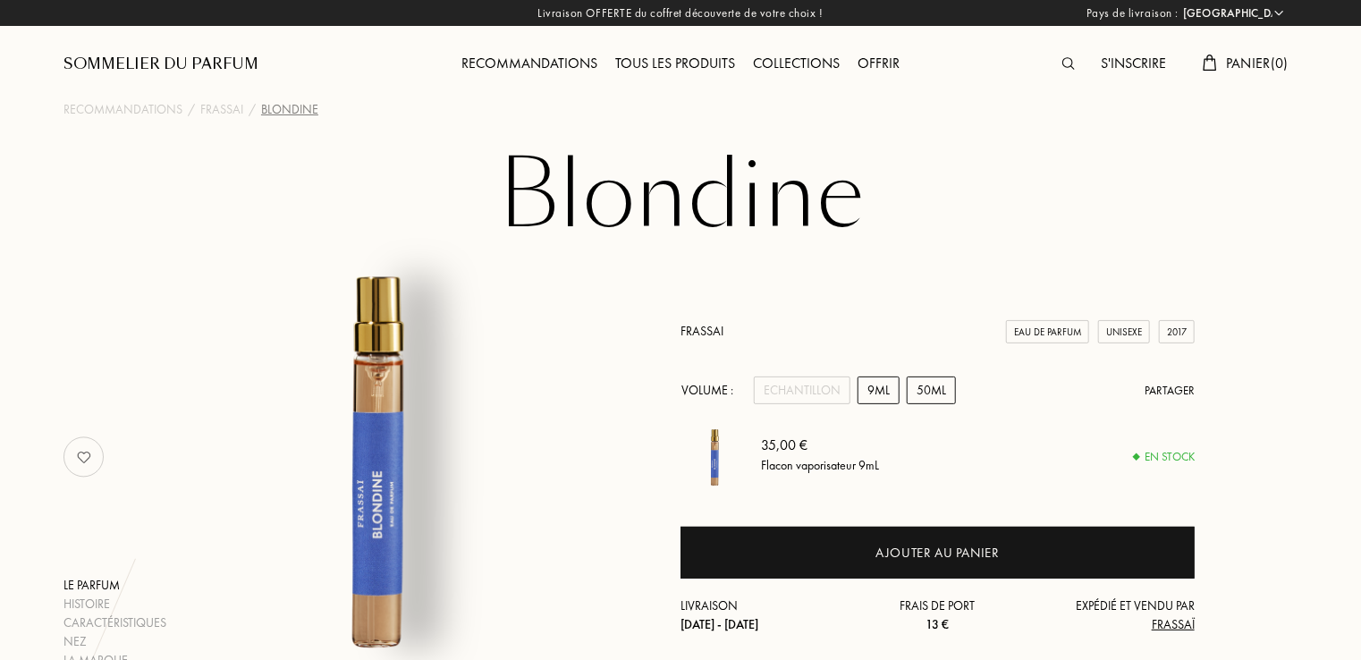
click at [929, 395] on div "50mL" at bounding box center [931, 390] width 49 height 28
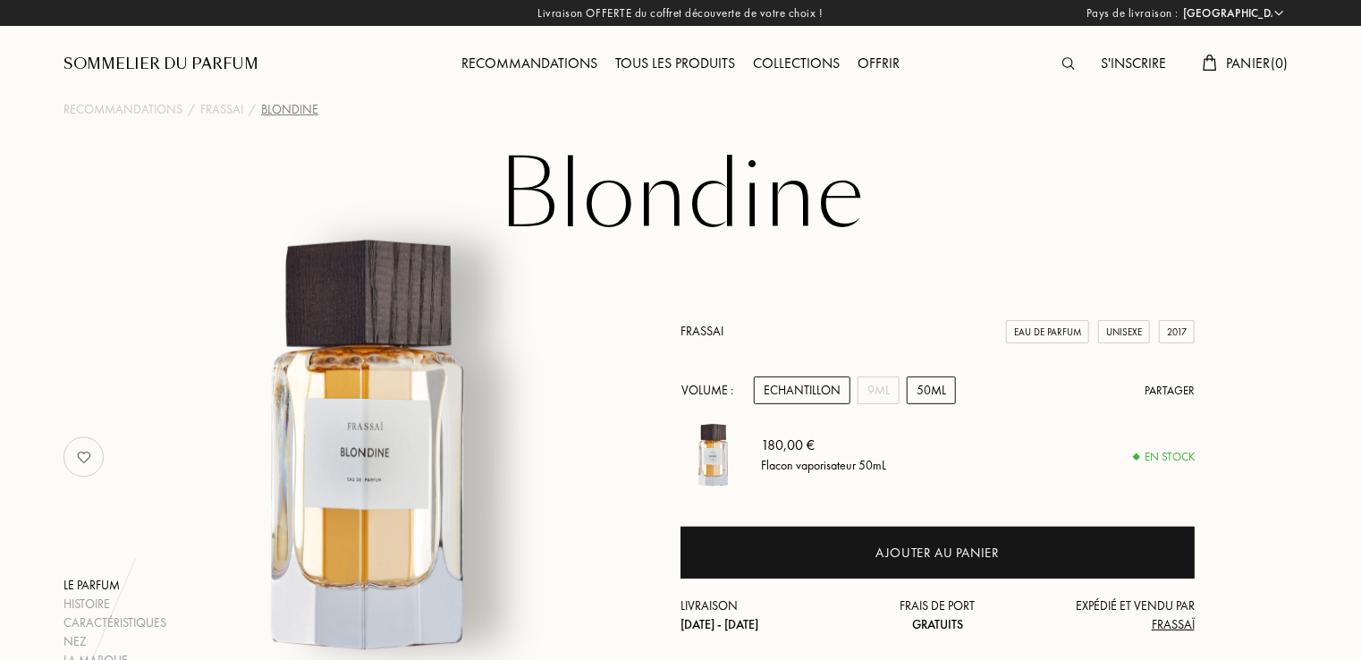
click at [848, 382] on div "Echantillon" at bounding box center [802, 390] width 97 height 28
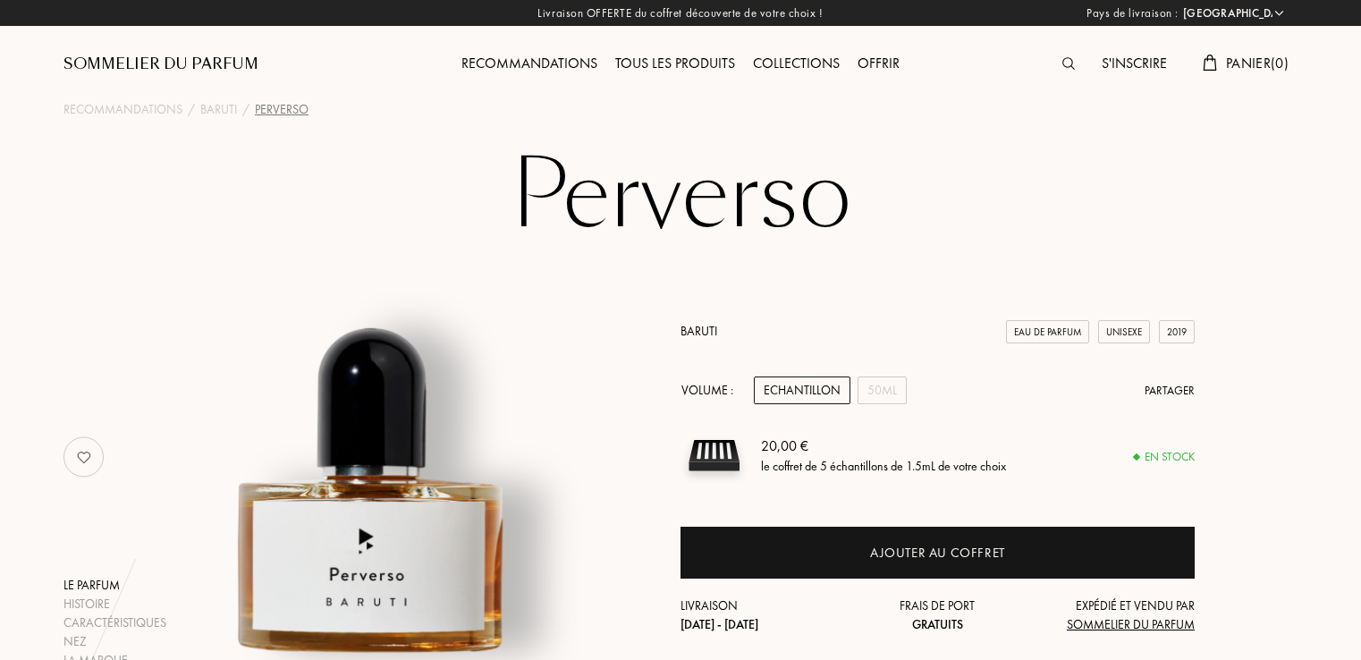
select select "FR"
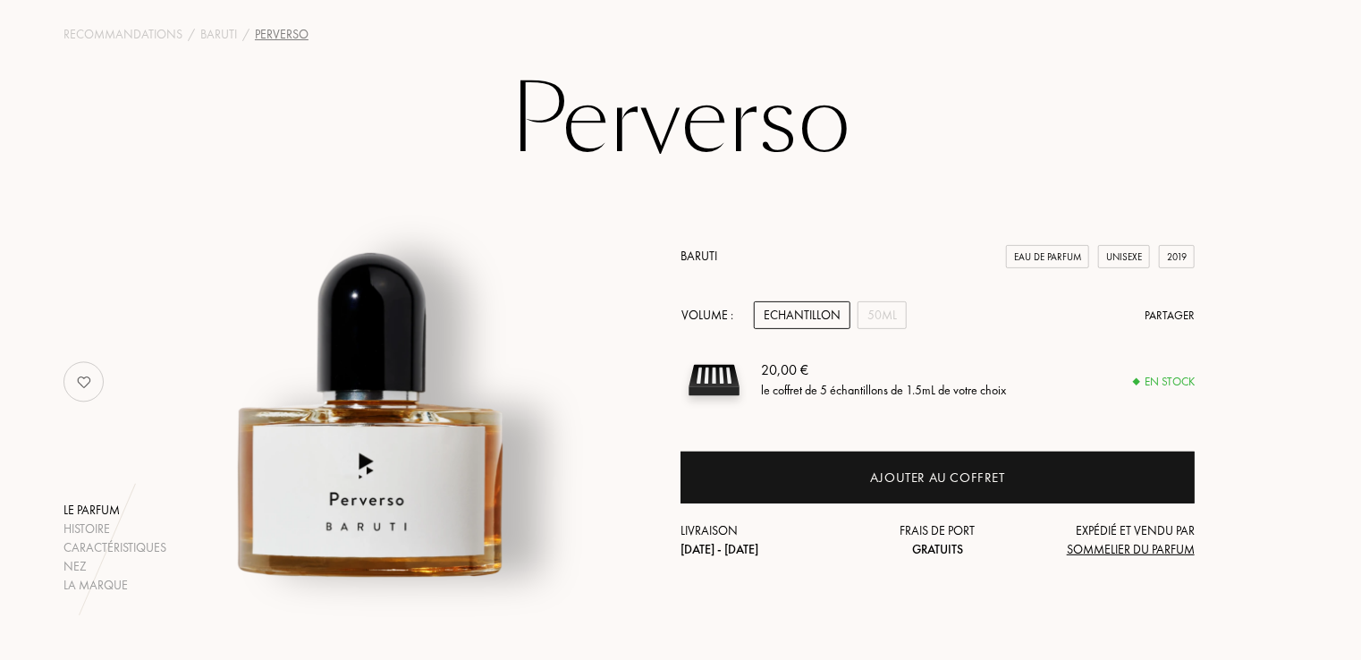
scroll to position [89, 0]
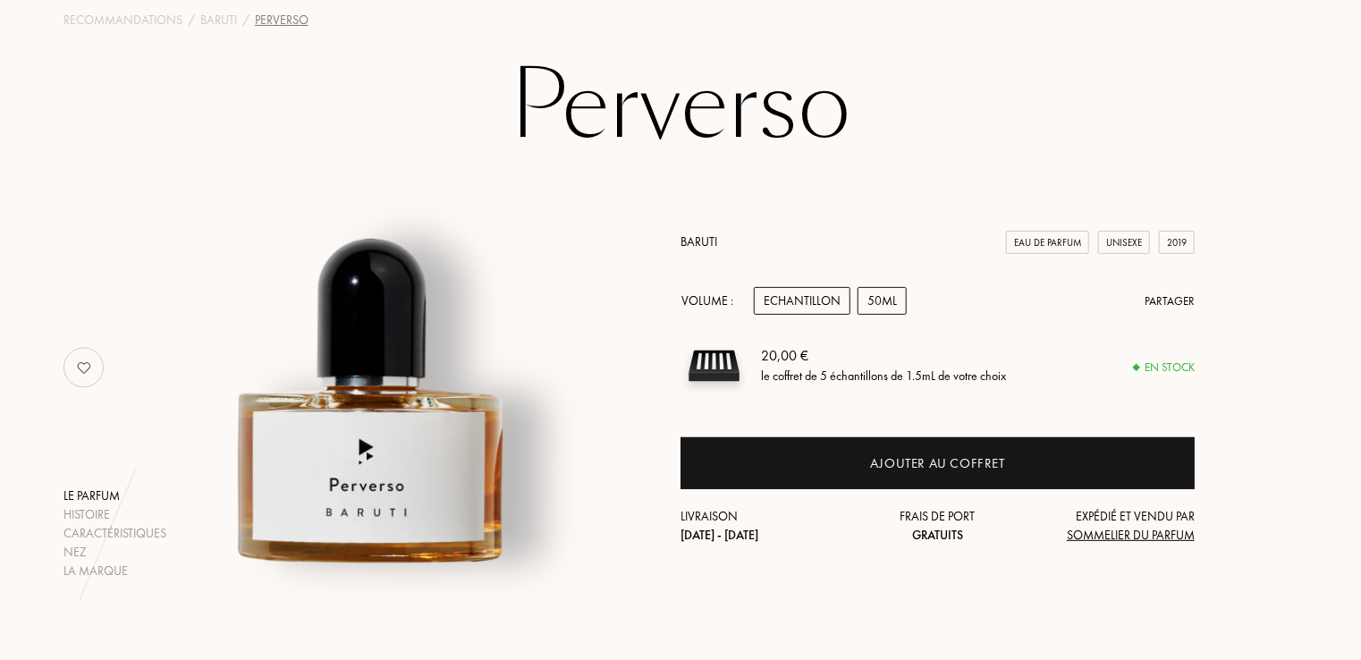
click at [880, 302] on div "50mL" at bounding box center [881, 301] width 49 height 28
click at [806, 313] on div "Echantillon" at bounding box center [802, 301] width 97 height 28
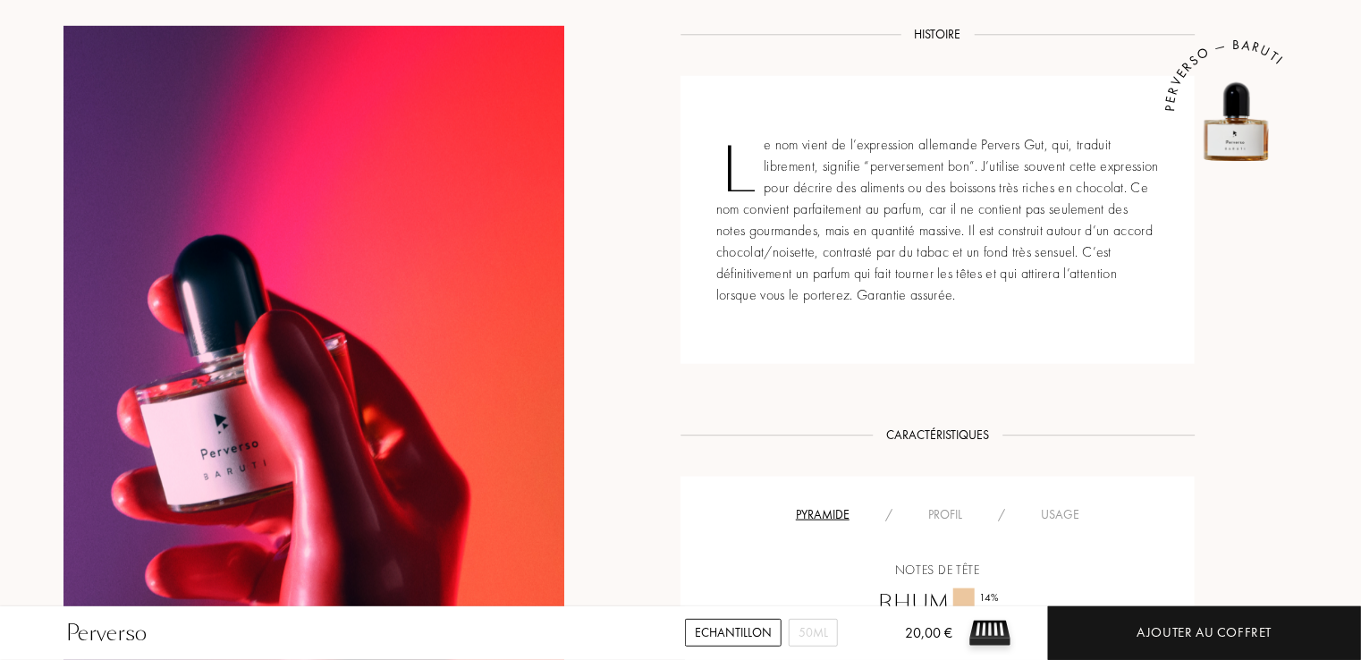
scroll to position [715, 0]
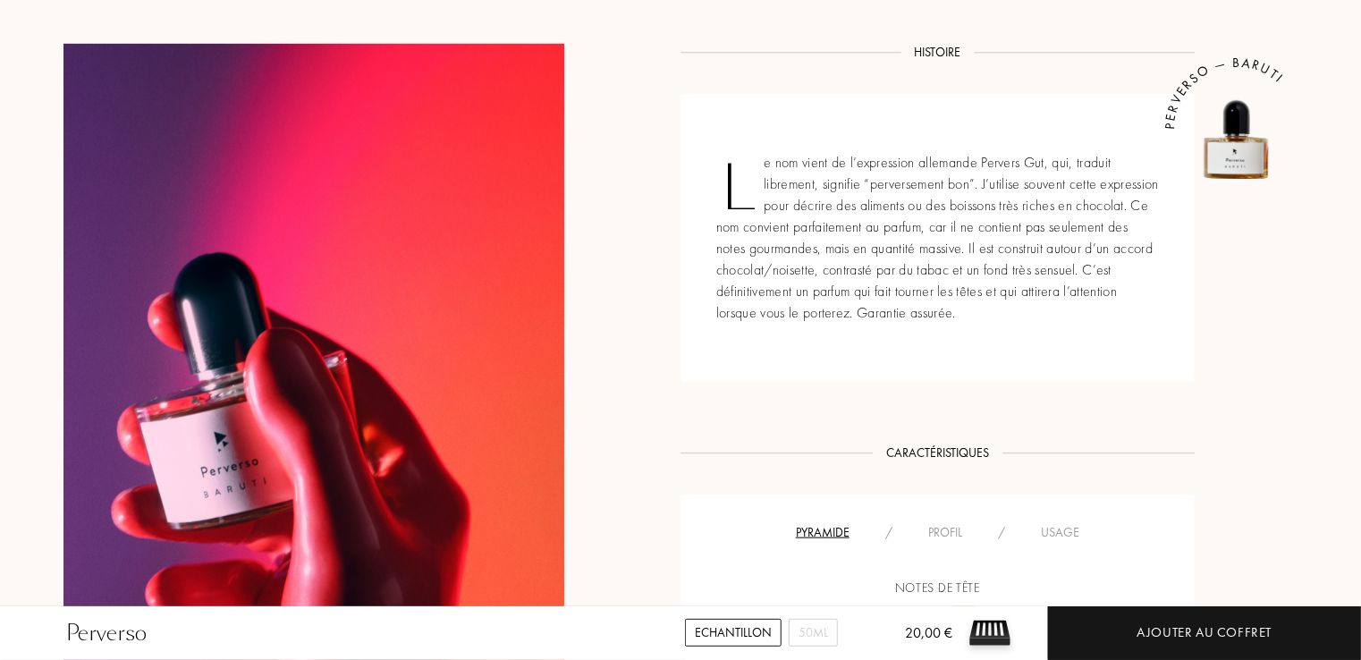
click at [1060, 540] on div "Usage" at bounding box center [1060, 532] width 74 height 19
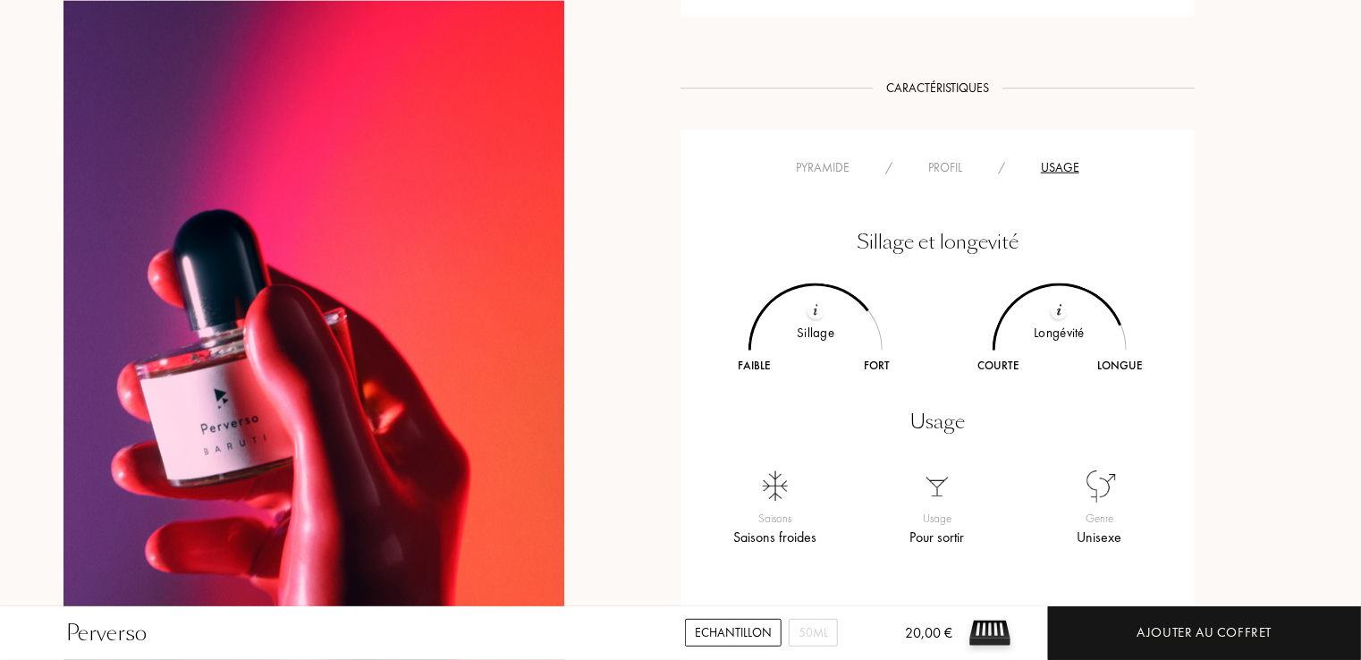
scroll to position [1162, 0]
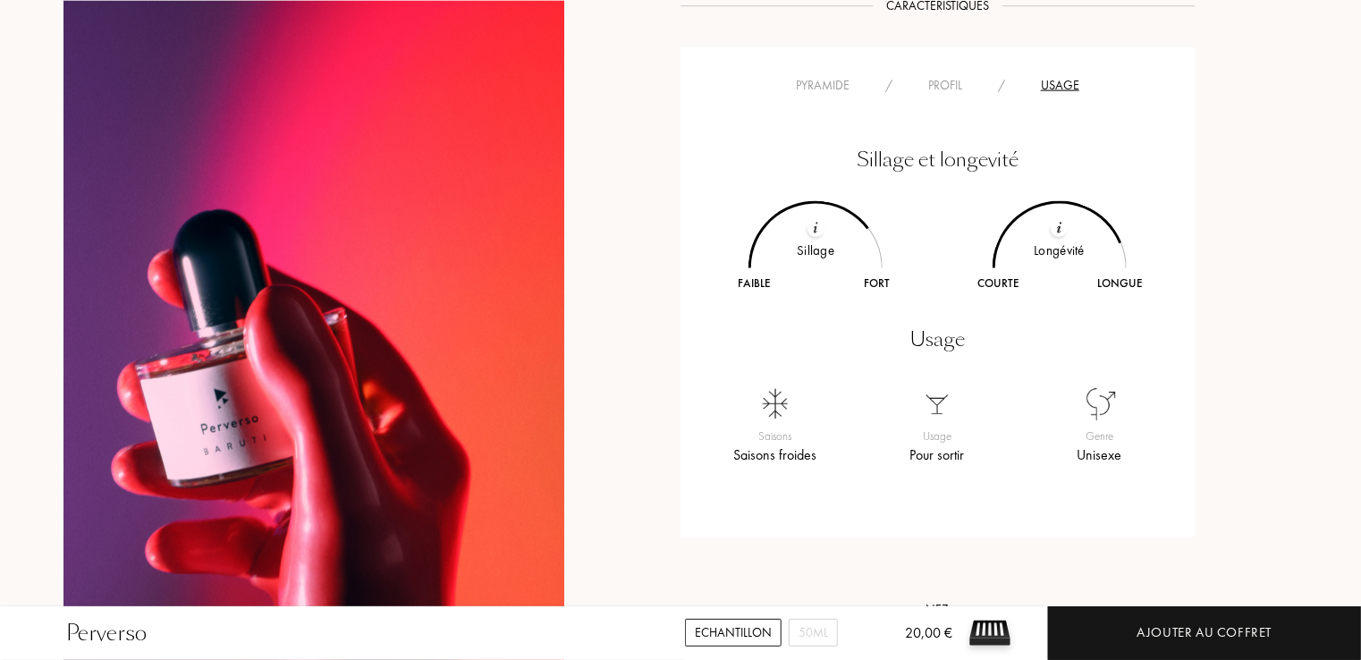
click at [1062, 229] on div at bounding box center [1060, 228] width 18 height 18
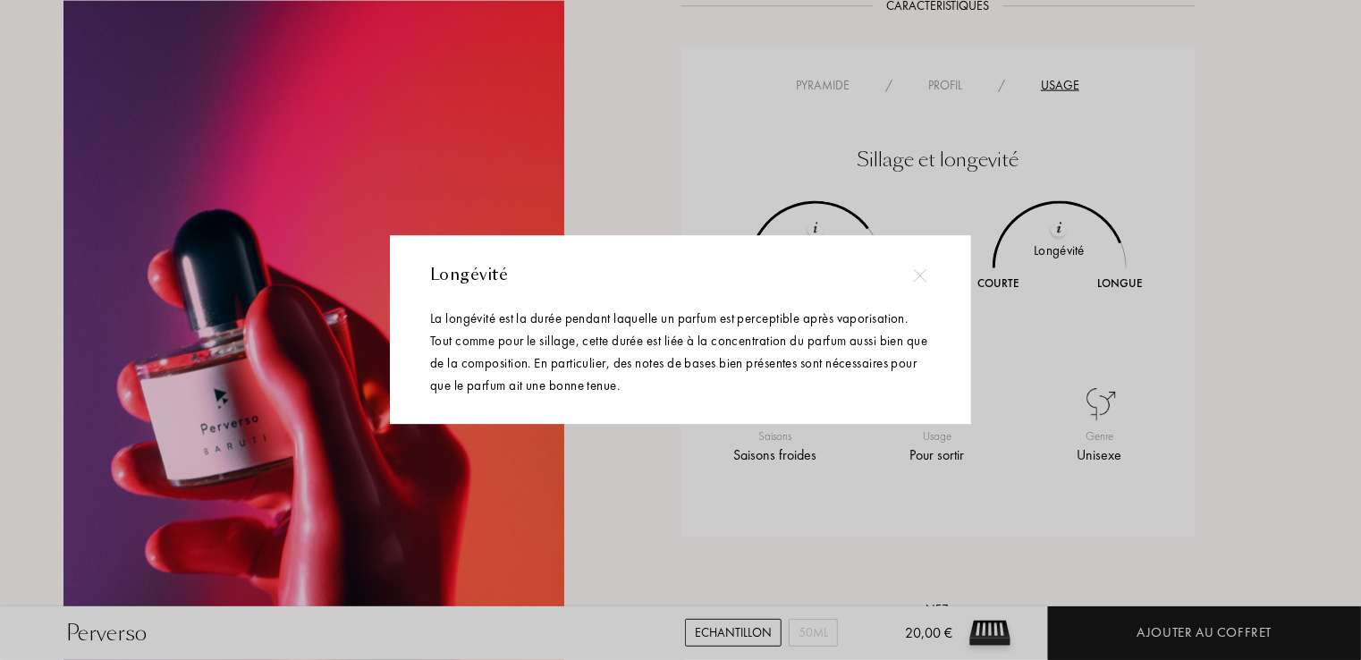
click at [921, 268] on img at bounding box center [919, 274] width 13 height 13
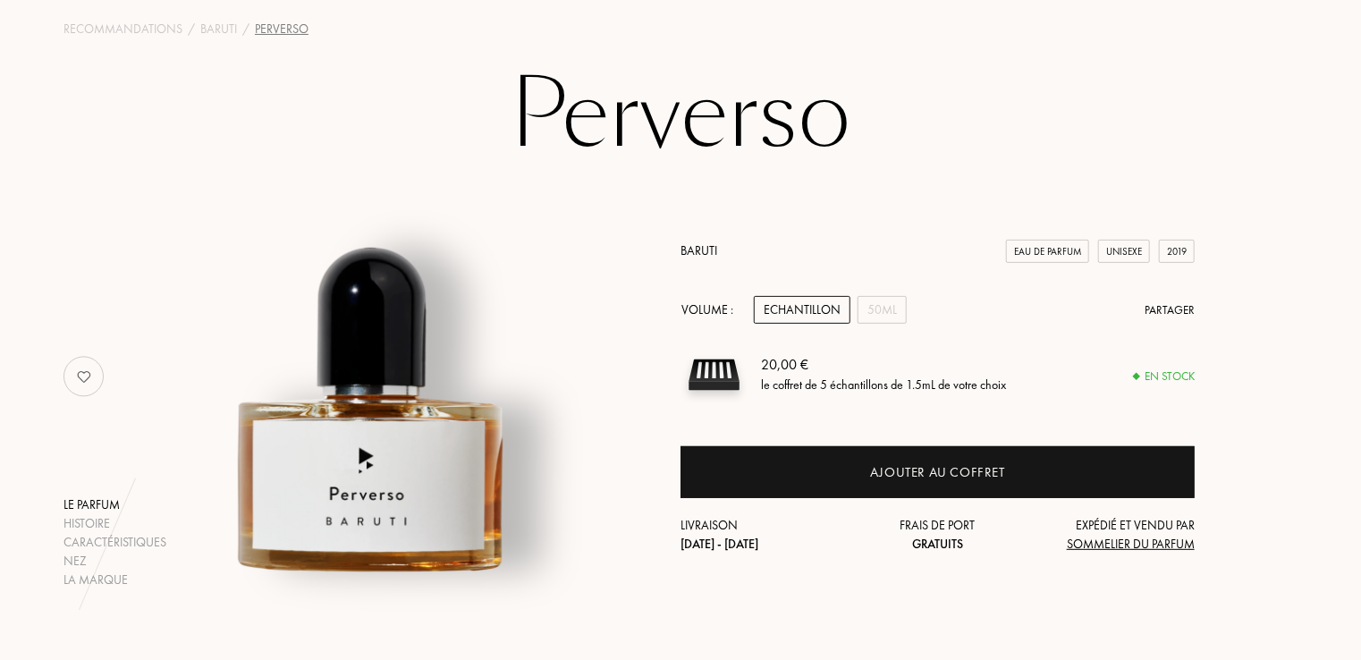
scroll to position [0, 0]
